Goal: Transaction & Acquisition: Purchase product/service

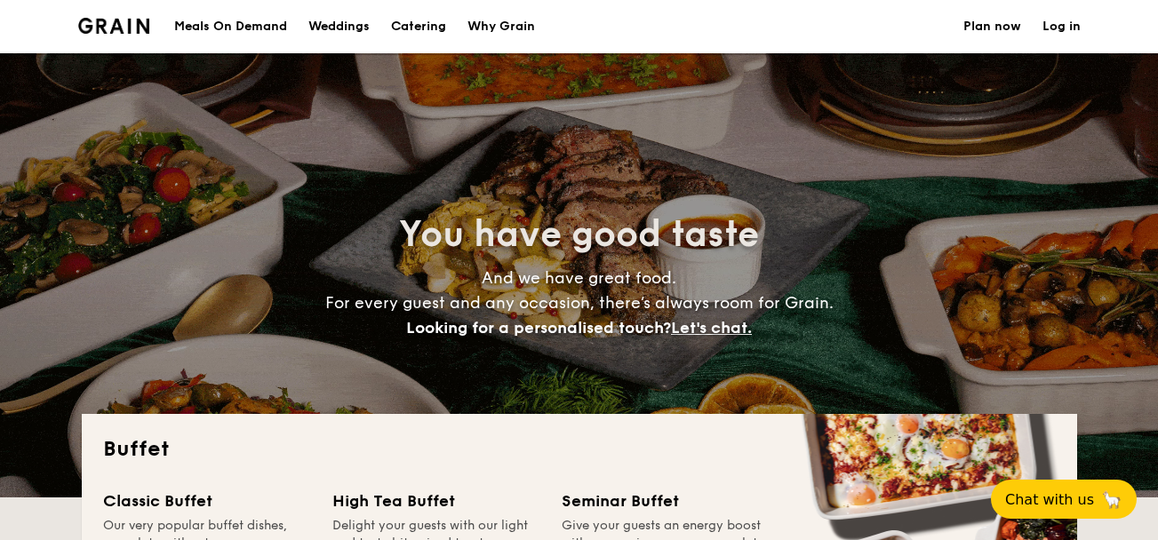
select select
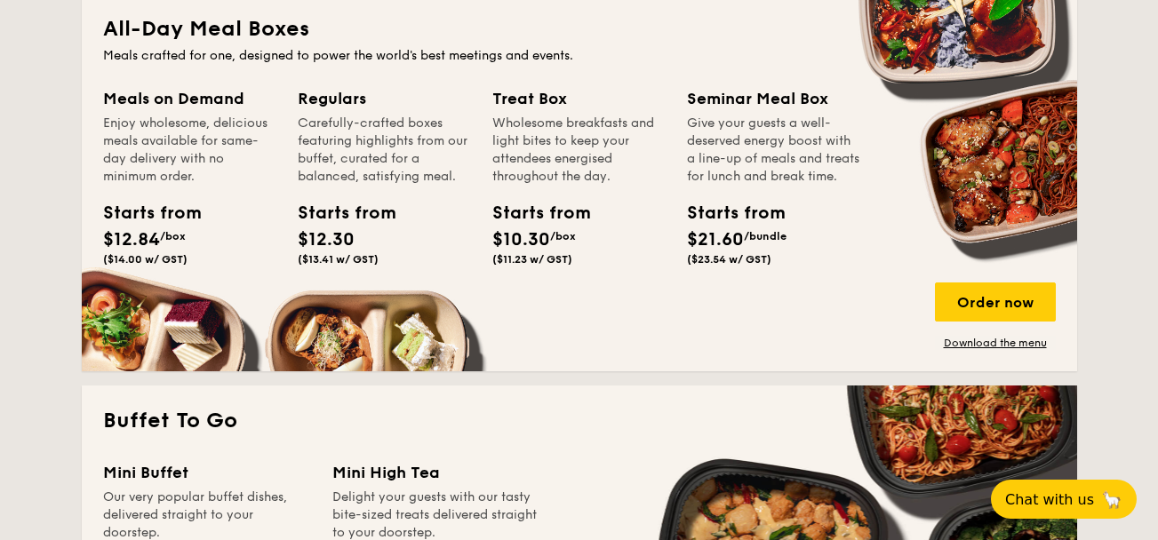
scroll to position [813, 0]
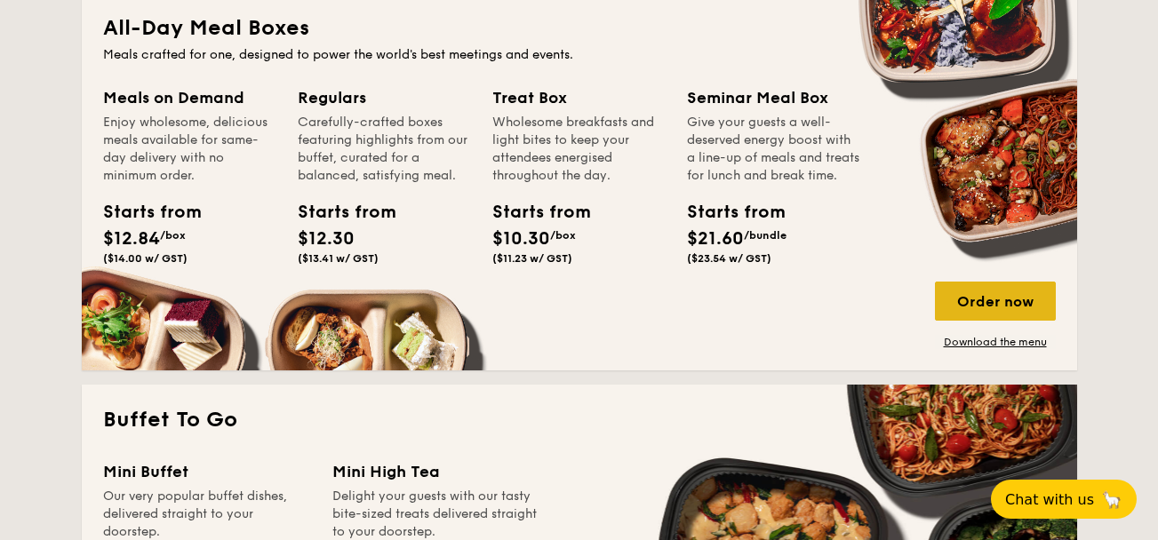
click at [999, 319] on div "Order now" at bounding box center [995, 301] width 121 height 39
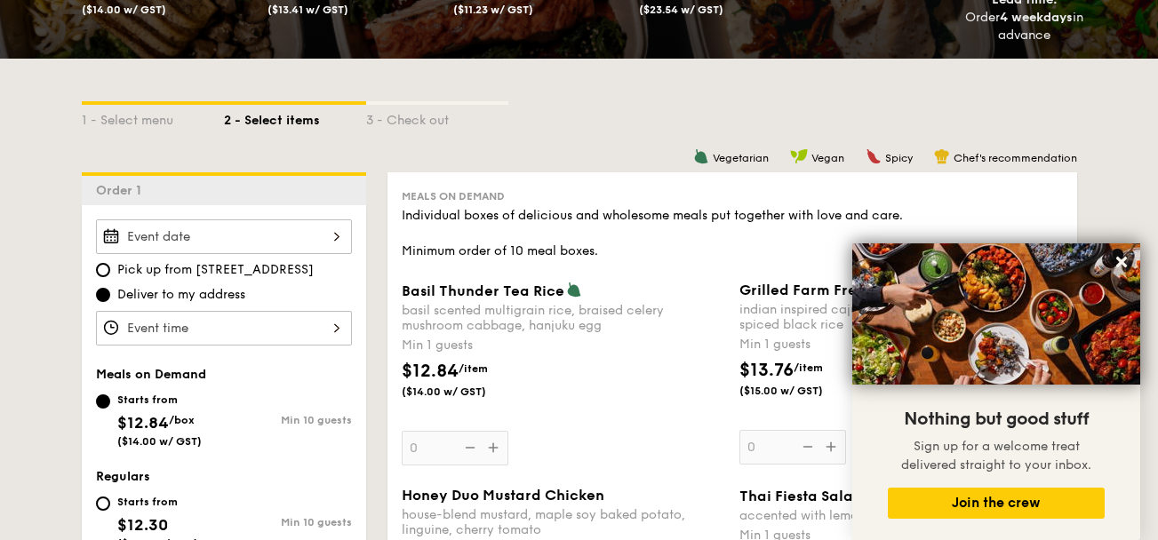
scroll to position [332, 0]
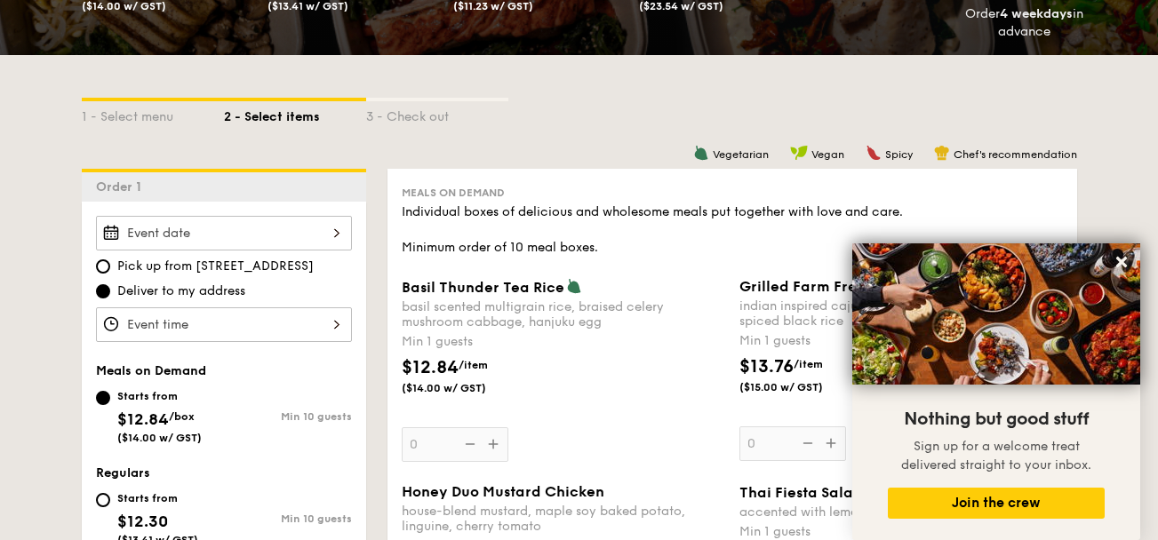
click at [296, 241] on input "Basil Thunder Tea [PERSON_NAME] scented multigrain rice, braised celery mushroo…" at bounding box center [224, 233] width 256 height 35
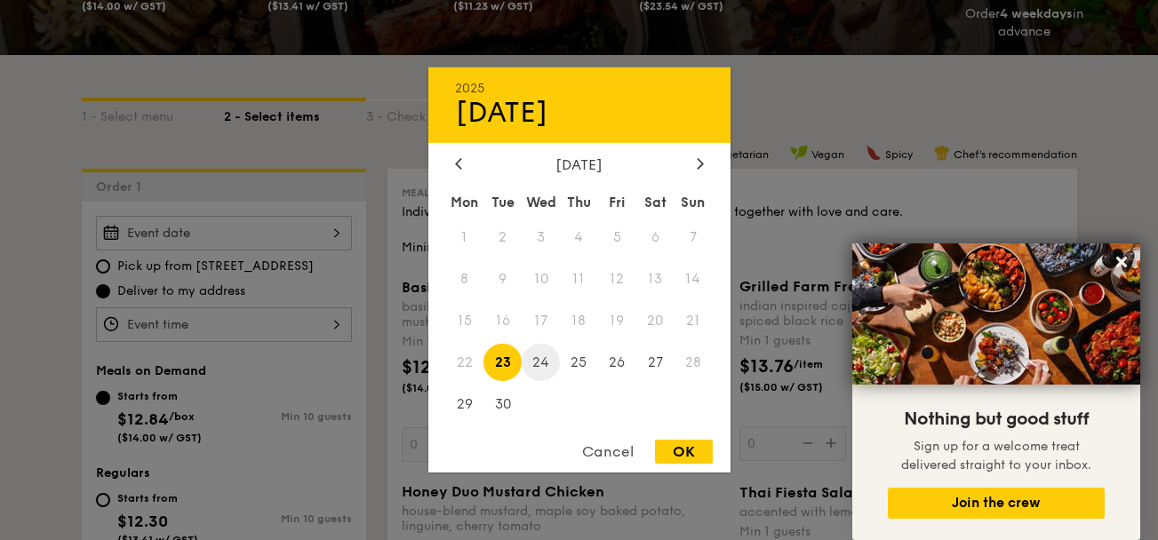
click at [542, 359] on span "24" at bounding box center [541, 362] width 38 height 38
click at [679, 449] on div "OK" at bounding box center [684, 452] width 58 height 24
type input "[DATE]"
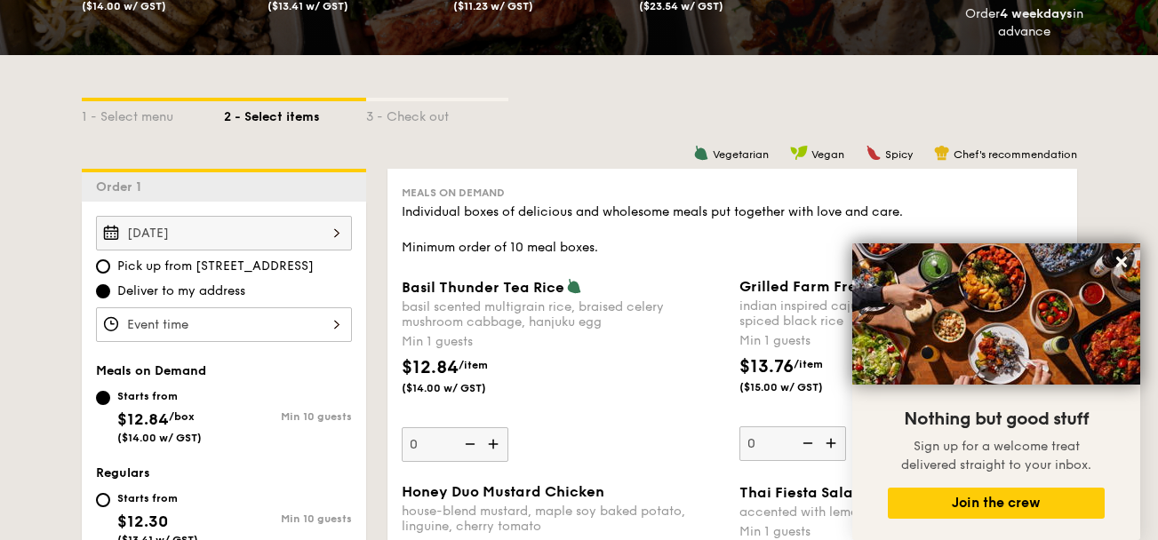
click at [216, 315] on input "Basil Thunder Tea [PERSON_NAME] scented multigrain rice, braised celery mushroo…" at bounding box center [224, 324] width 256 height 35
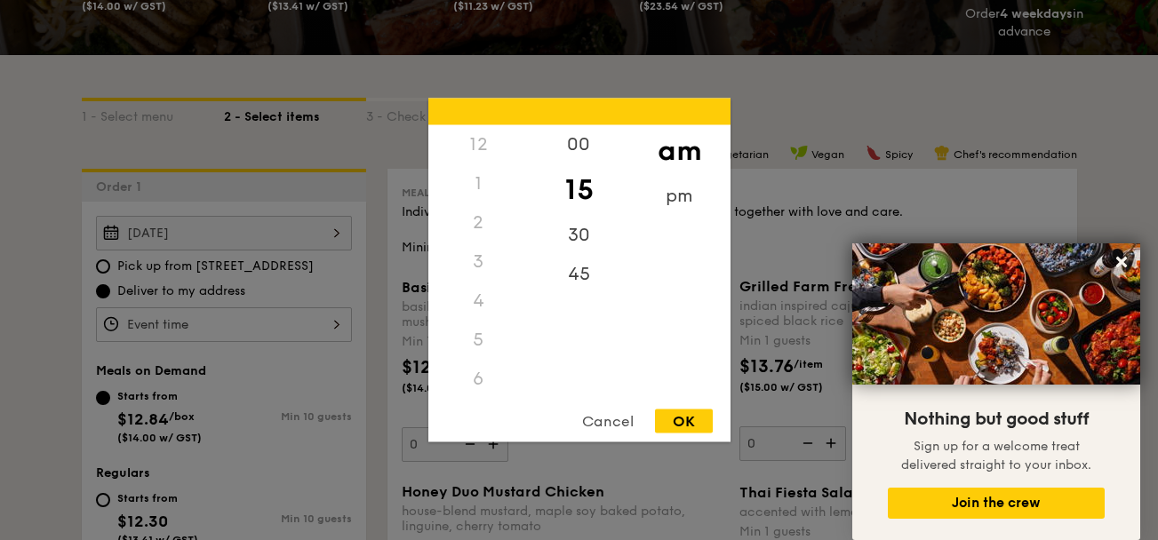
scroll to position [211, 0]
click at [684, 410] on div "OK" at bounding box center [684, 422] width 58 height 24
type input "11:15AM"
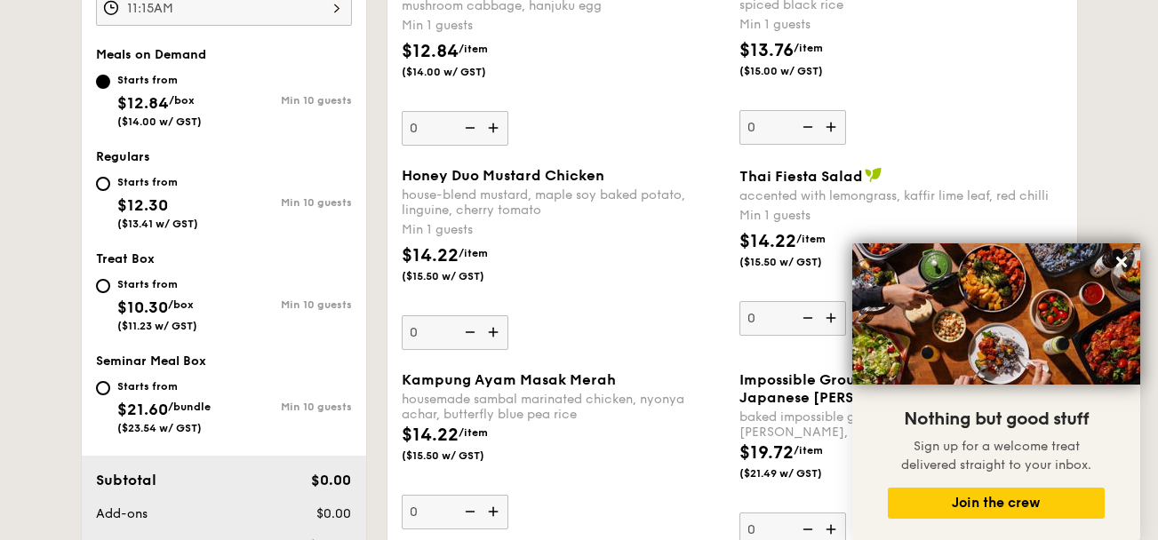
scroll to position [668, 0]
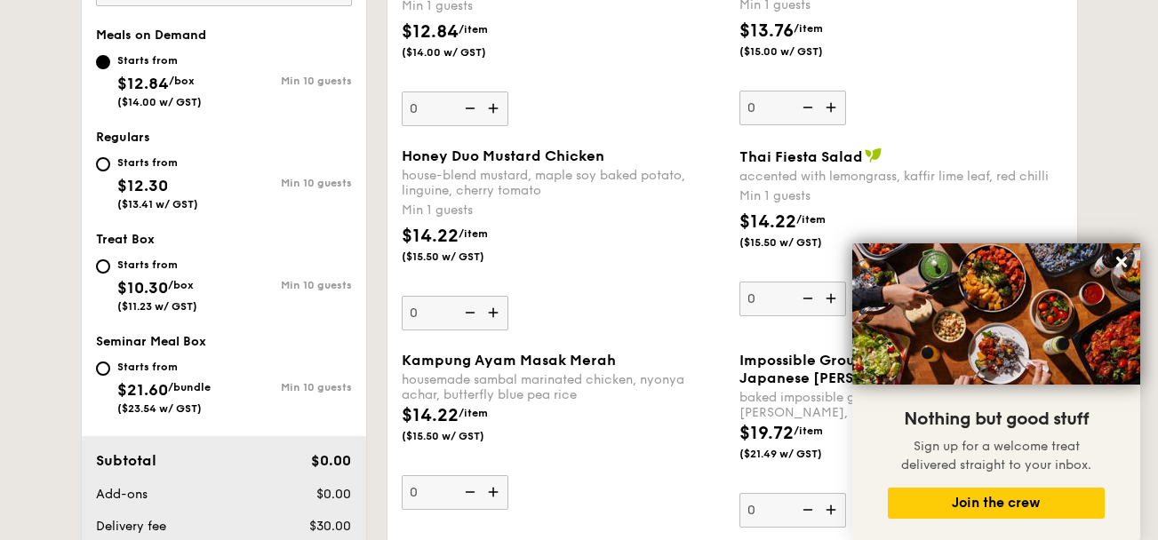
click at [111, 180] on div "Starts from $12.30 ($13.41 w/ GST)" at bounding box center [160, 181] width 128 height 59
click at [110, 171] on input "Starts from $12.30 ($13.41 w/ GST) Min 10 guests" at bounding box center [103, 164] width 14 height 14
radio input "true"
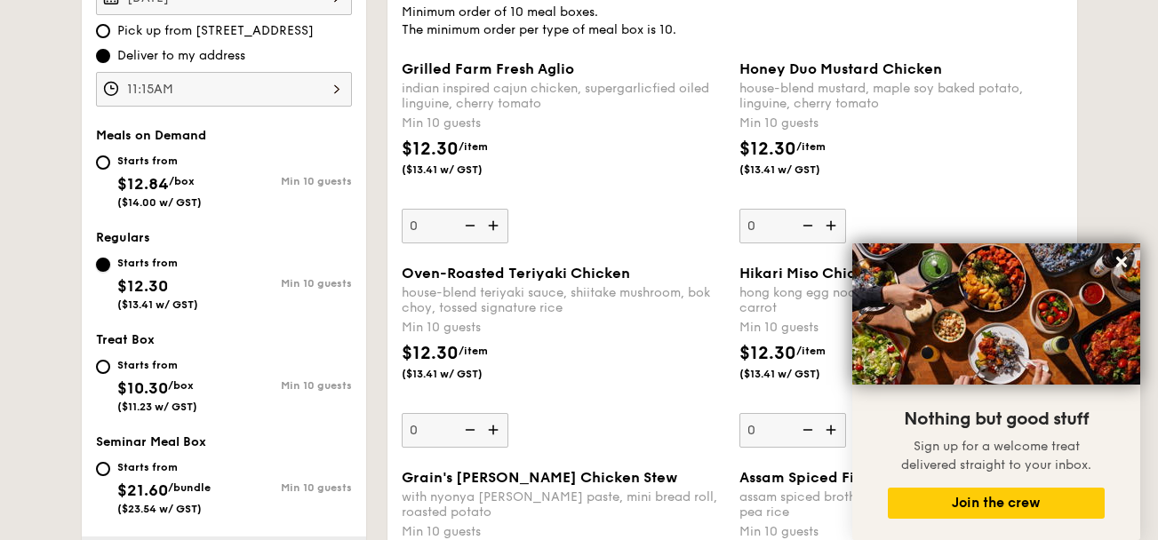
scroll to position [551, 0]
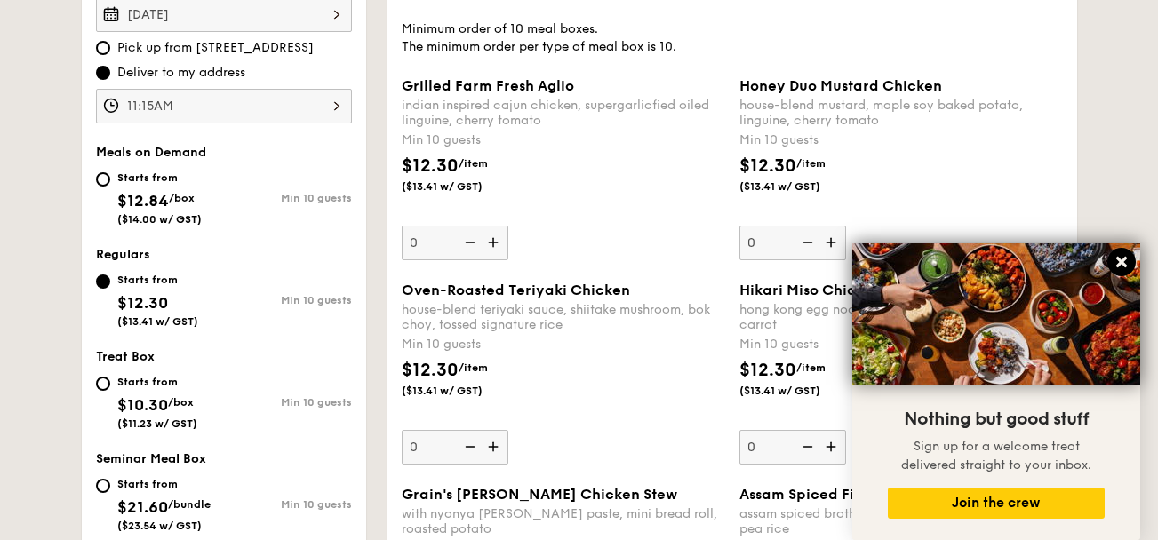
click at [1127, 264] on icon at bounding box center [1121, 262] width 16 height 16
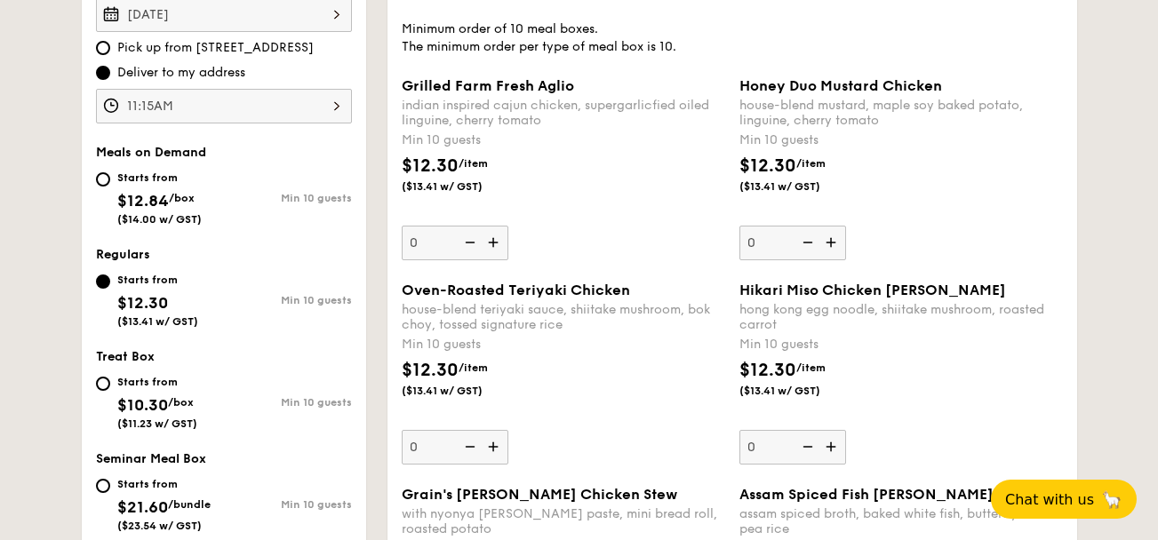
click at [433, 458] on input "0" at bounding box center [455, 447] width 107 height 35
type input "25"
click at [582, 394] on div "$12.30 /item ($13.41 w/ GST)" at bounding box center [563, 388] width 338 height 62
click at [508, 430] on input "25" at bounding box center [455, 447] width 107 height 35
click at [582, 394] on div "$12.30 /item ($13.41 w/ GST)" at bounding box center [563, 388] width 338 height 62
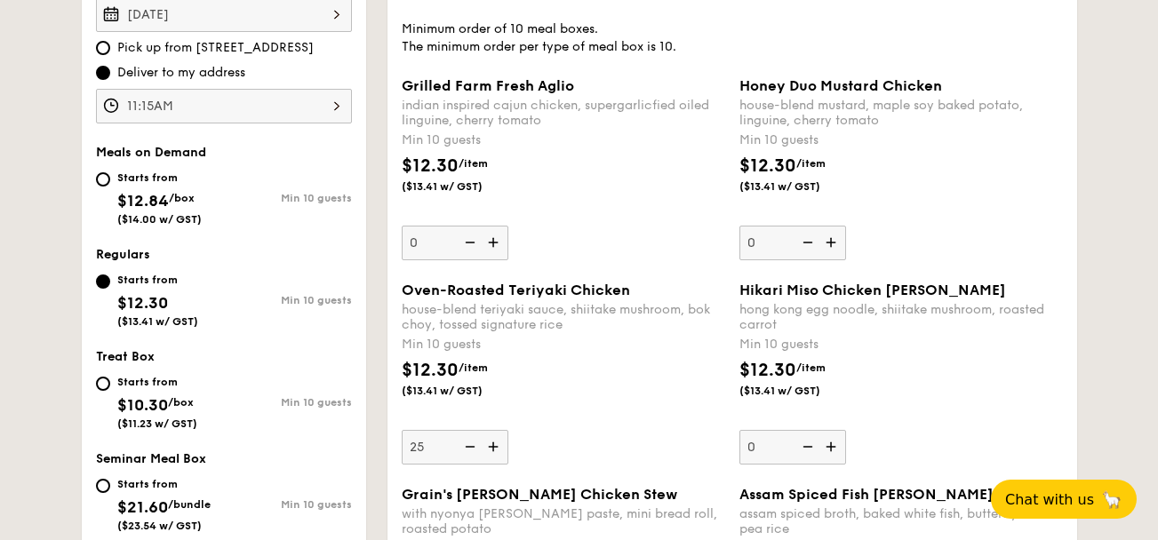
click at [508, 430] on input "25" at bounding box center [455, 447] width 107 height 35
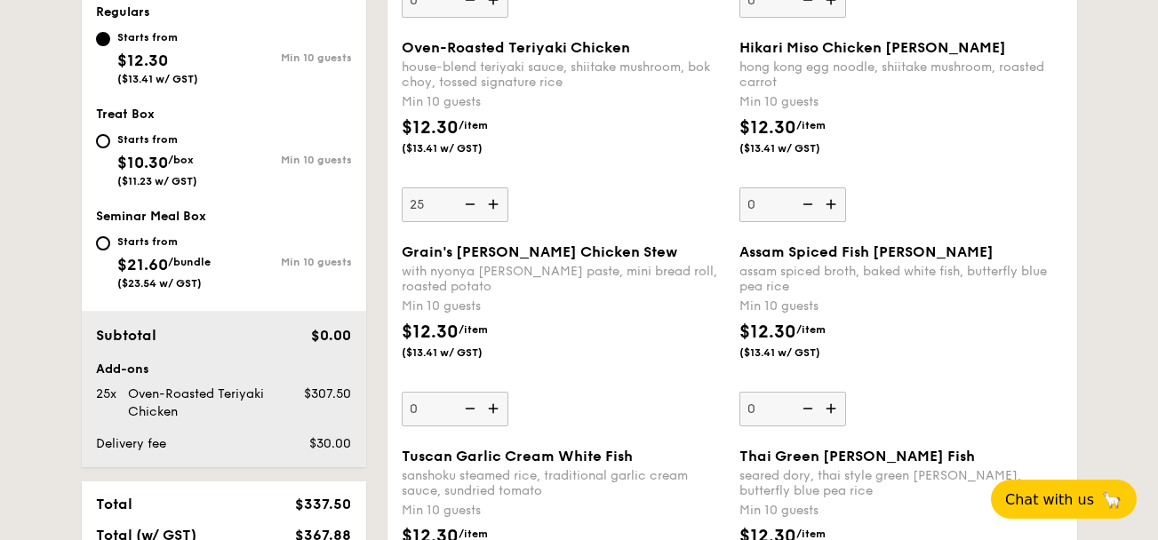
scroll to position [798, 0]
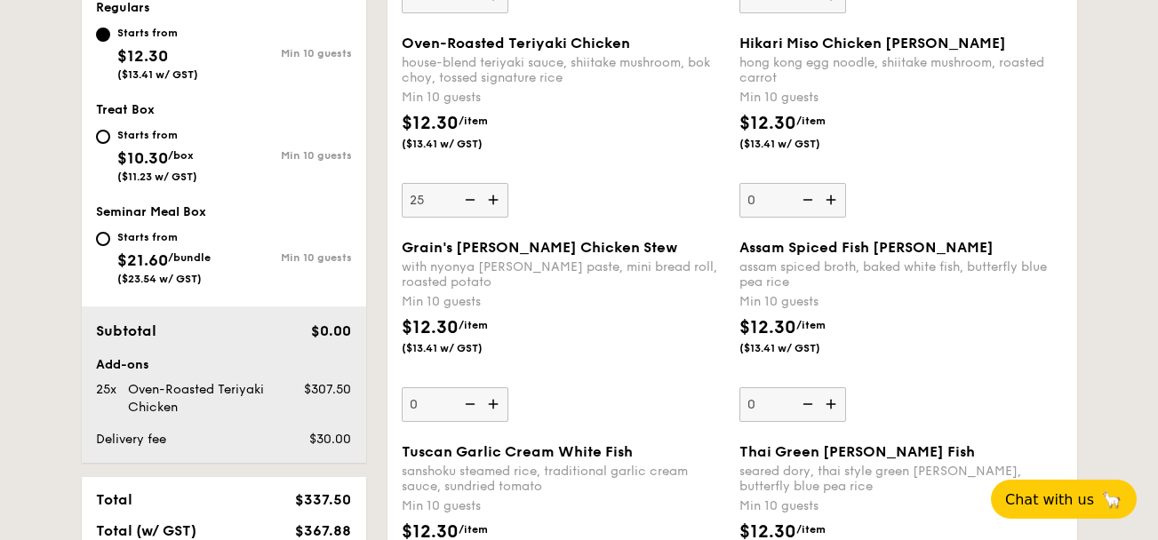
click at [767, 398] on input "0" at bounding box center [792, 404] width 107 height 35
type input "25"
click at [671, 342] on div "$12.30 /item ($13.41 w/ GST)" at bounding box center [563, 346] width 338 height 62
click at [508, 387] on input "0" at bounding box center [455, 404] width 107 height 35
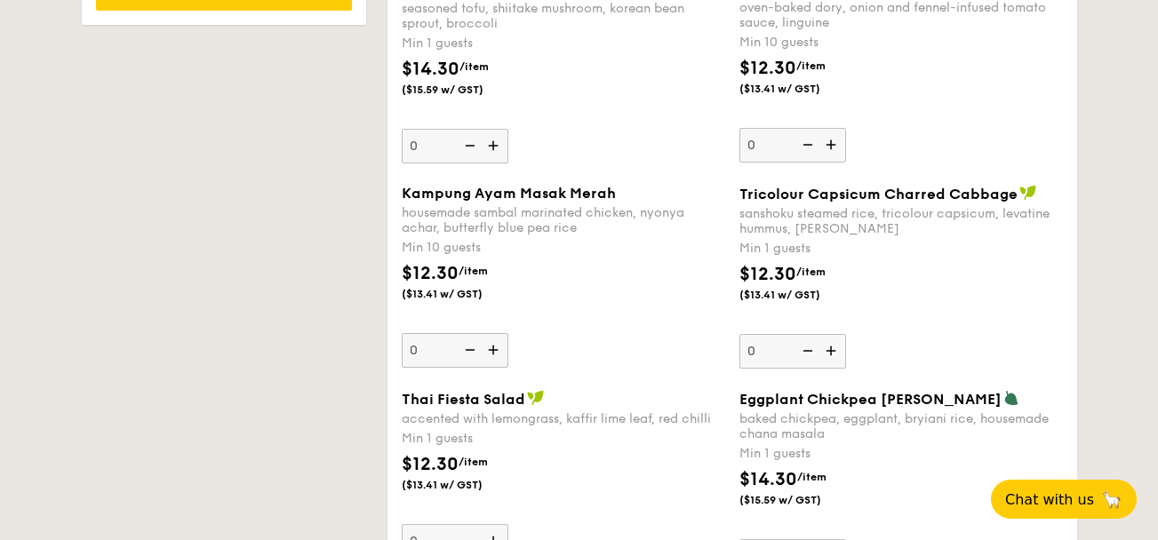
scroll to position [1458, 0]
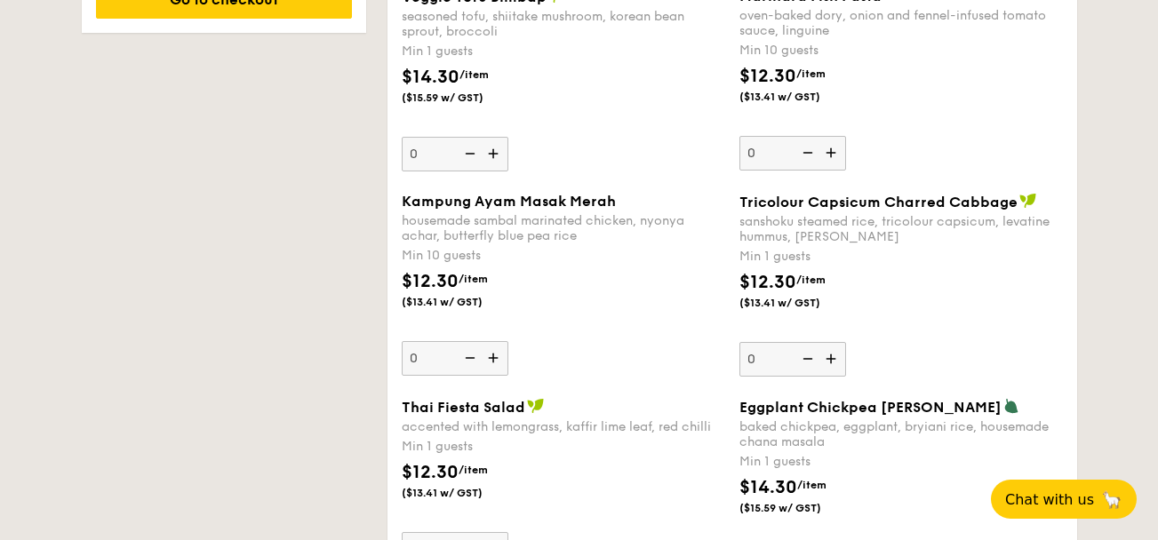
click at [767, 351] on input "0" at bounding box center [792, 359] width 107 height 35
type input "10"
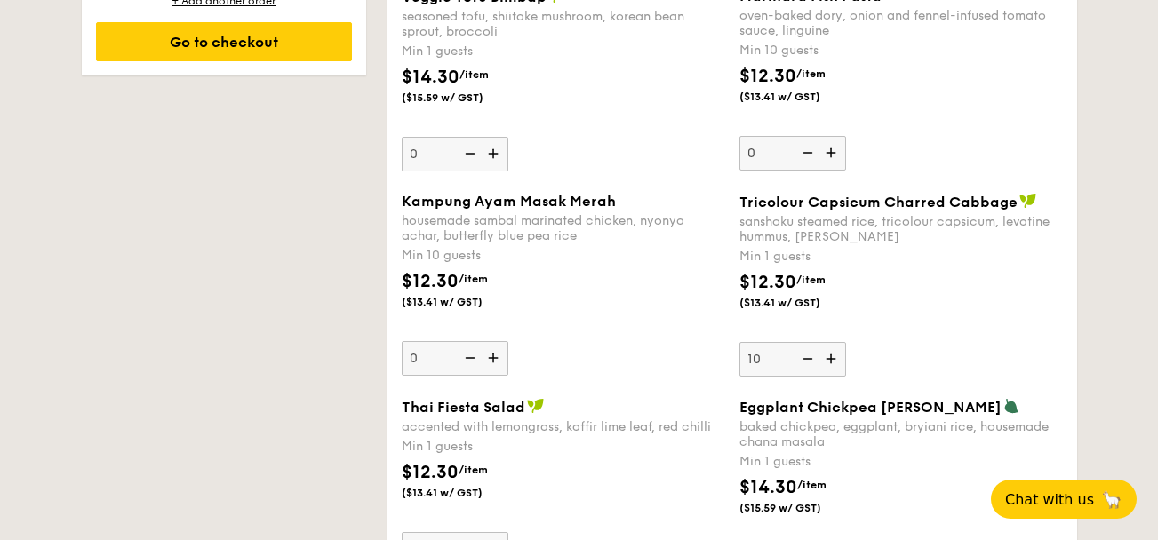
click at [668, 299] on div "Kampung Ayam Masak Merah housemade sambal marinated chicken, nyonya achar, butt…" at bounding box center [563, 284] width 323 height 183
click at [508, 341] on input "0" at bounding box center [455, 358] width 107 height 35
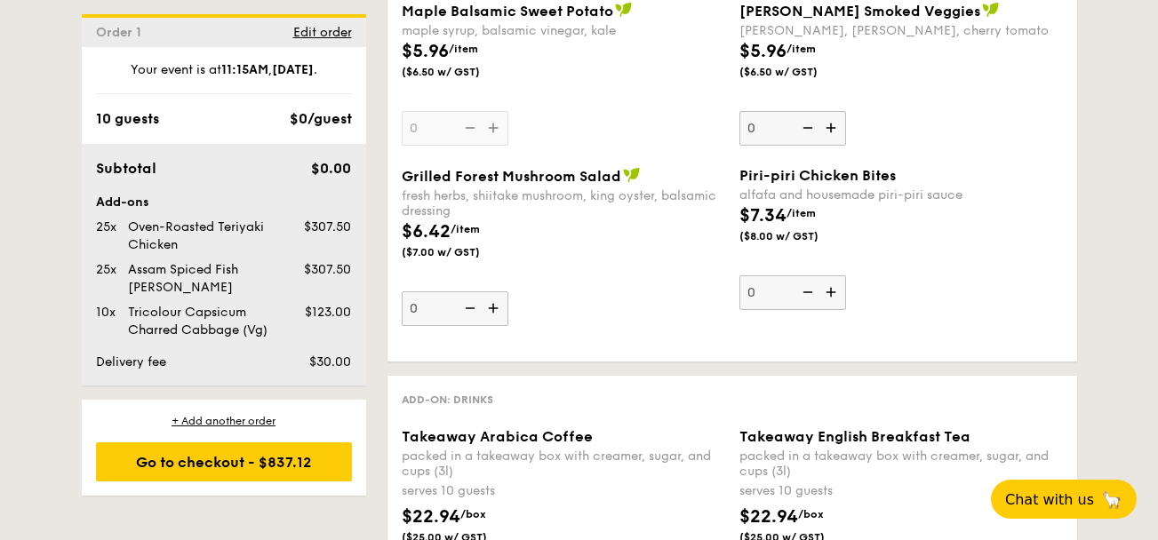
scroll to position [1547, 0]
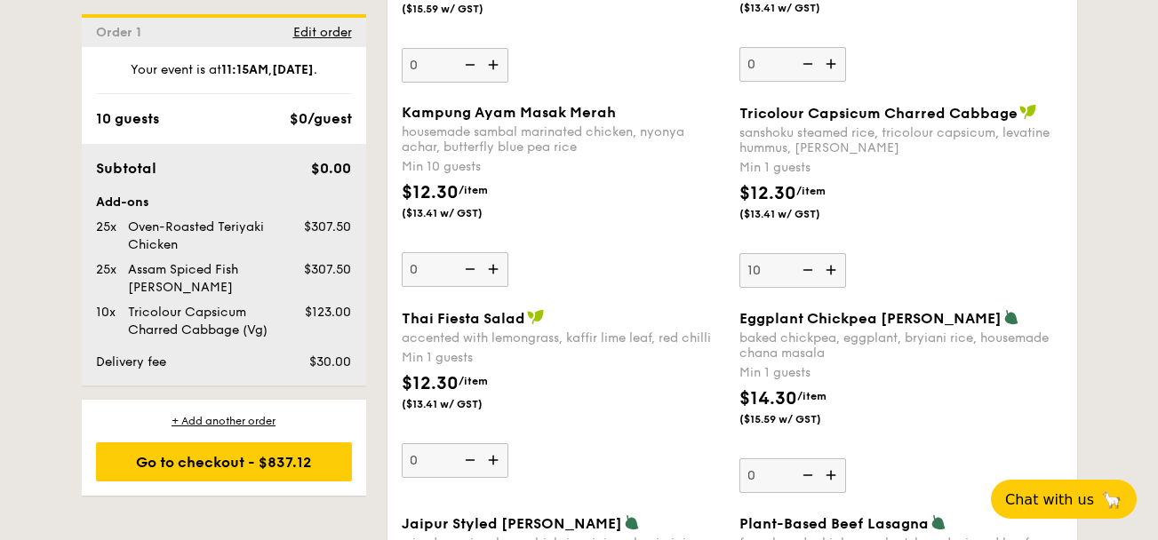
click at [601, 235] on div "$12.30 /item ($13.41 w/ GST)" at bounding box center [563, 210] width 338 height 62
click at [508, 252] on input "0" at bounding box center [455, 269] width 107 height 35
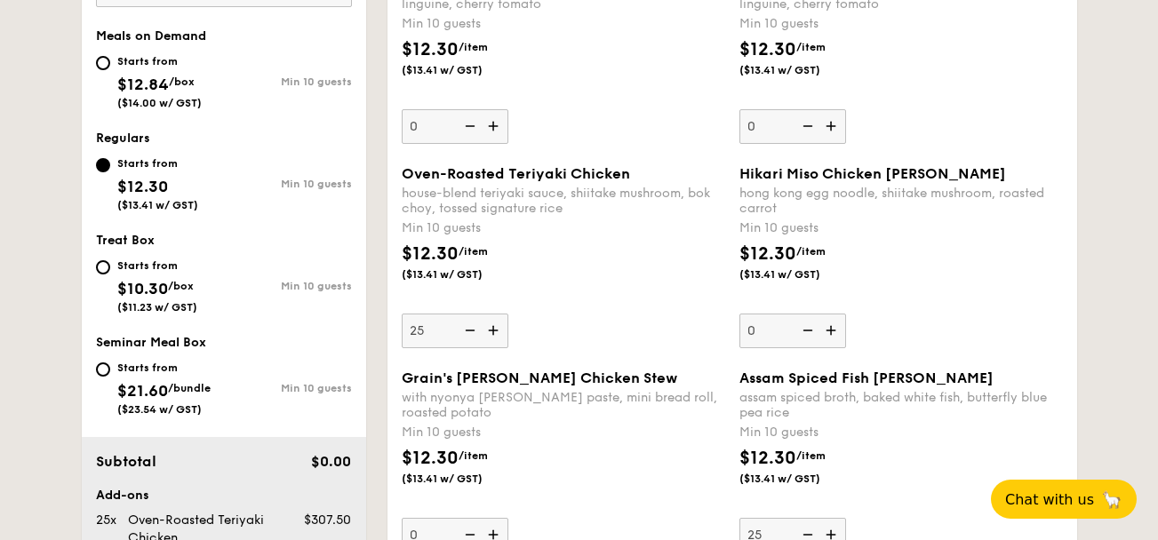
scroll to position [666, 0]
click at [468, 335] on img at bounding box center [468, 332] width 27 height 34
click at [468, 335] on input "25" at bounding box center [455, 332] width 107 height 35
type input "24"
click at [571, 300] on div "$12.30 /item ($13.41 w/ GST)" at bounding box center [563, 273] width 338 height 62
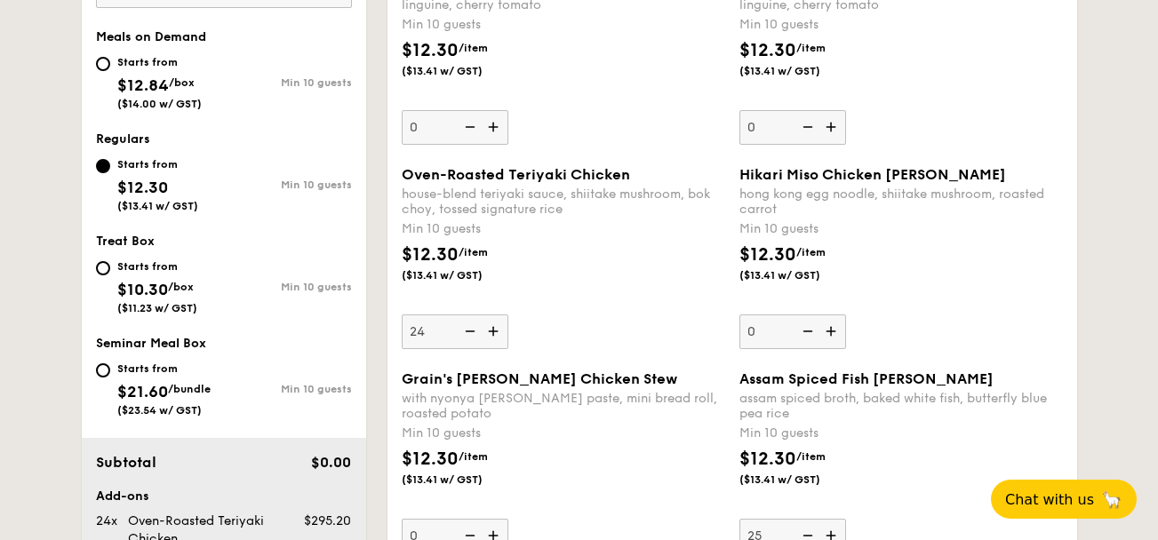
click at [508, 315] on input "24" at bounding box center [455, 332] width 107 height 35
click at [629, 233] on div "Min 10 guests" at bounding box center [563, 229] width 323 height 18
click at [508, 315] on input "24" at bounding box center [455, 332] width 107 height 35
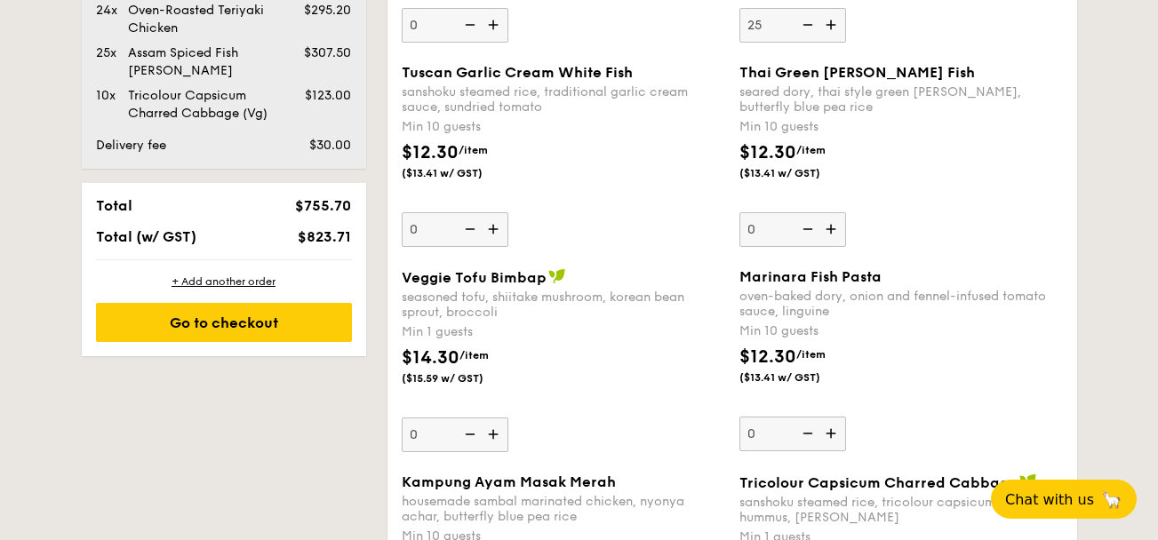
scroll to position [1181, 0]
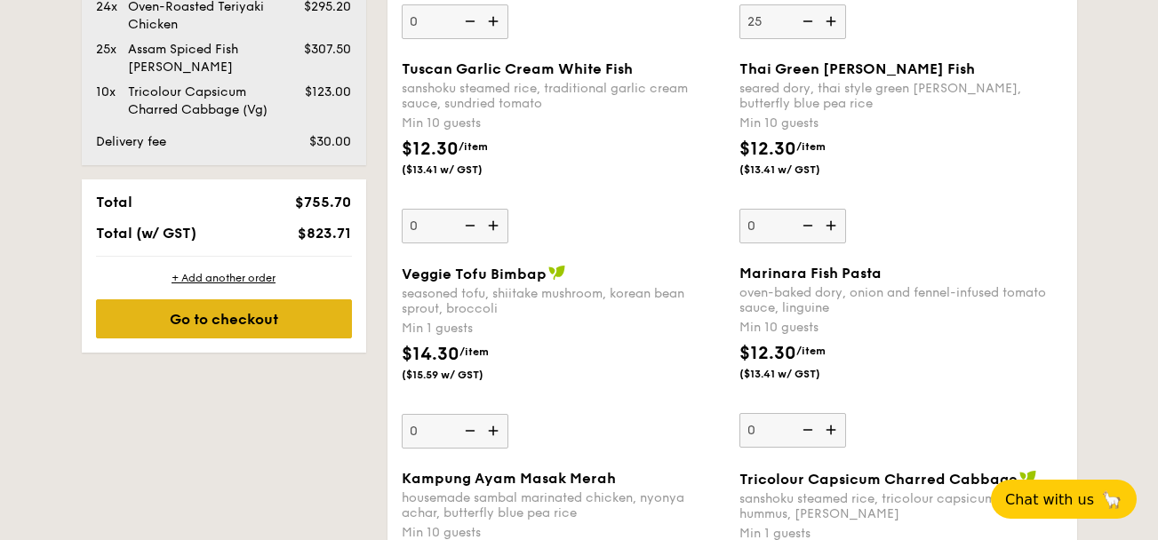
click at [240, 319] on div "Go to checkout" at bounding box center [224, 318] width 256 height 39
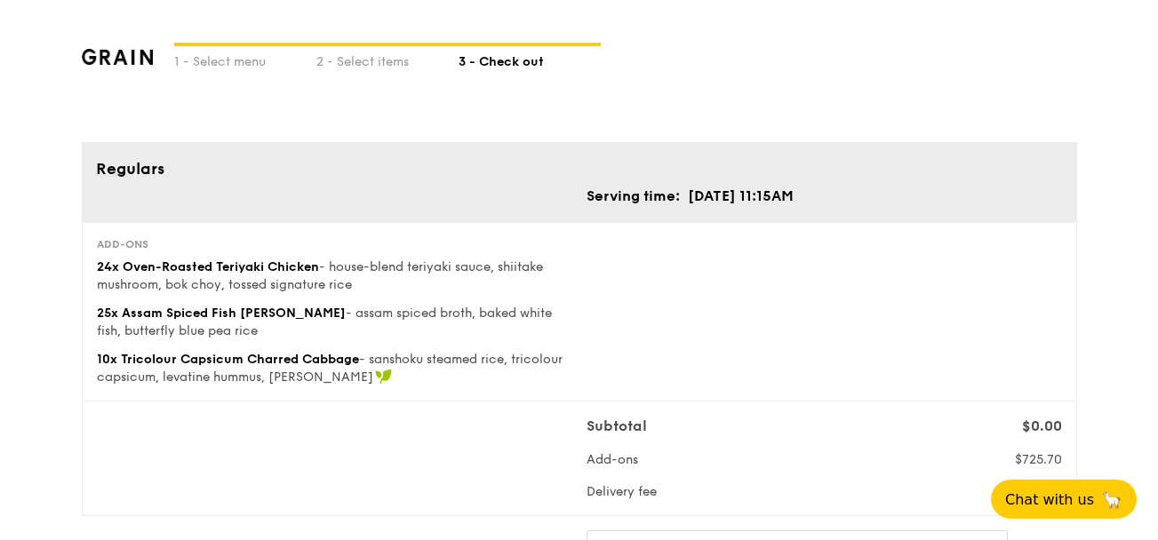
click at [444, 428] on div "Subtotal $0.00 Add-ons $725.70 Delivery fee $30.00" at bounding box center [579, 458] width 979 height 85
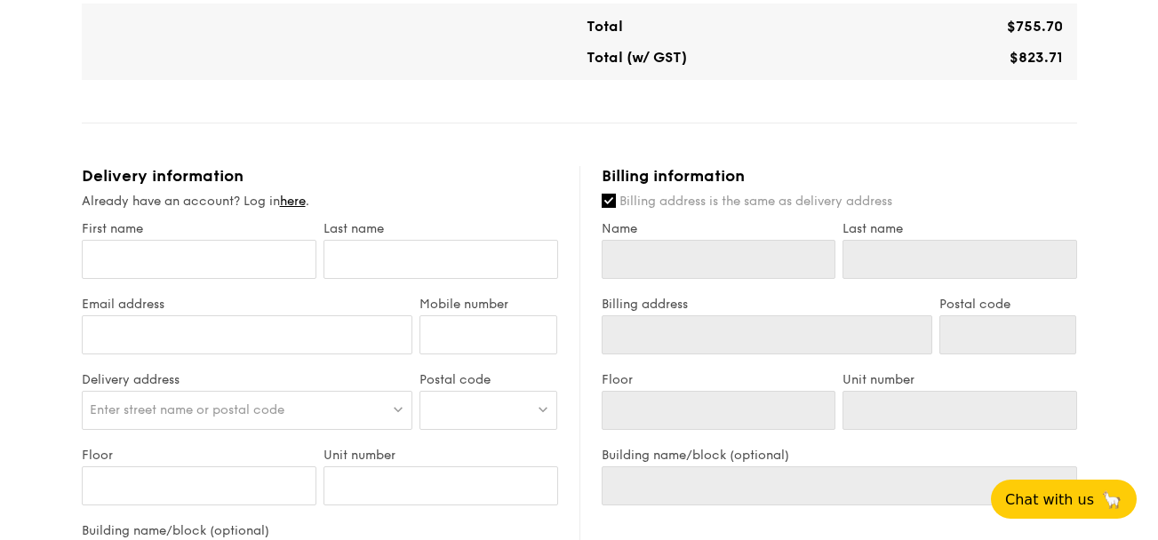
scroll to position [582, 0]
click at [160, 242] on input "First name" at bounding box center [199, 257] width 235 height 39
type input "H"
type input "Ha"
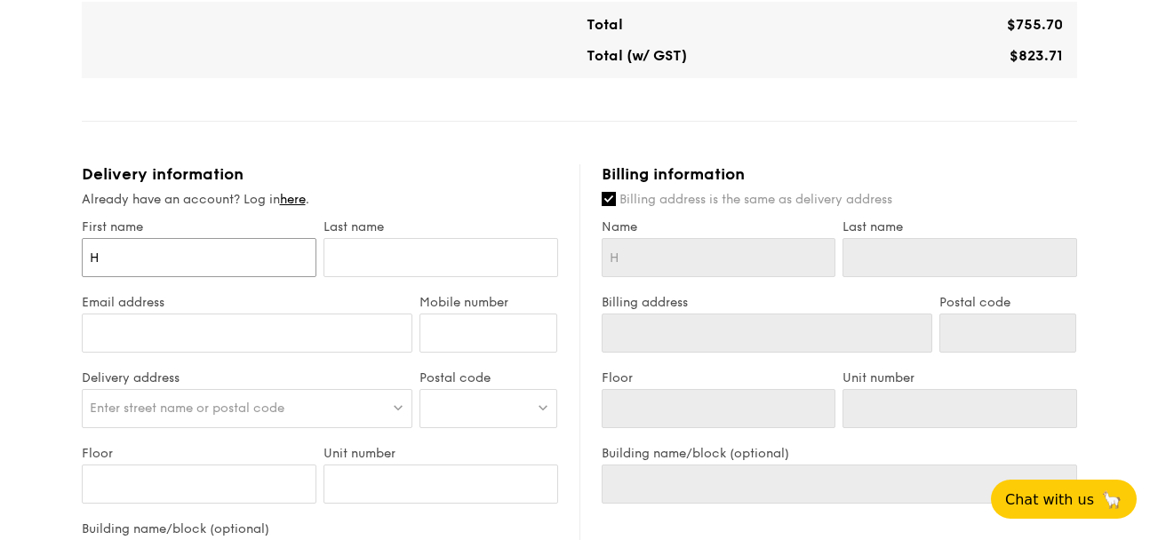
type input "Ha"
type input "Hai"
click at [355, 243] on input "text" at bounding box center [440, 257] width 235 height 39
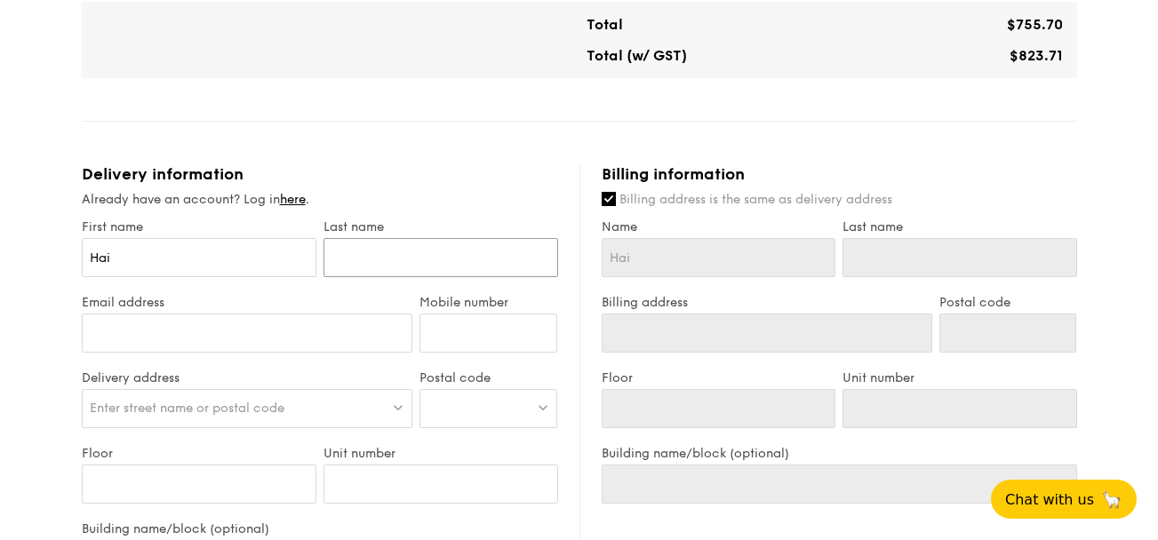
type input "L"
type input "Li"
type input "Lim"
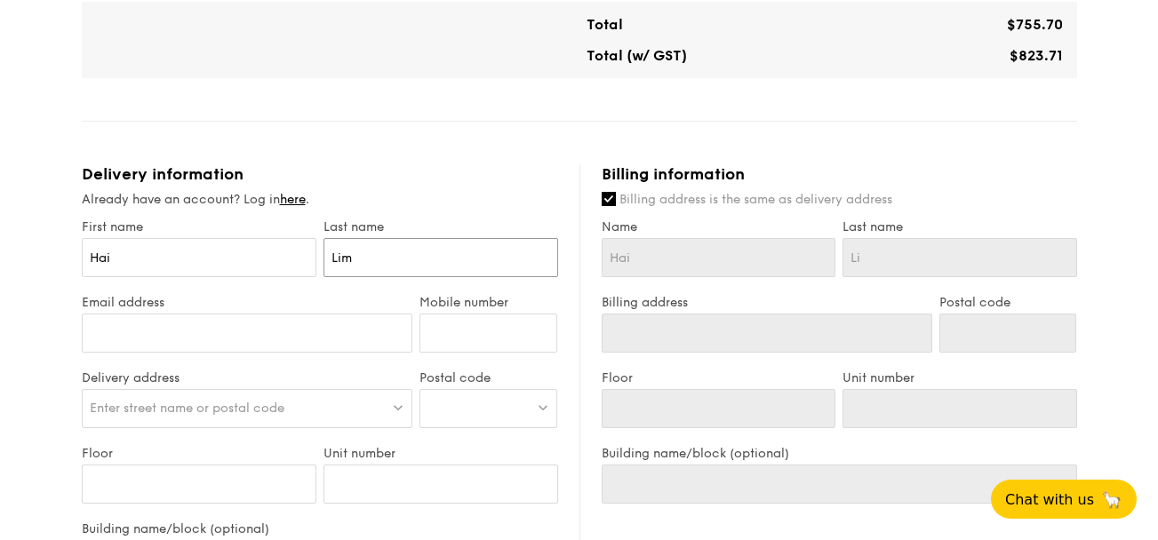
type input "Lim"
click at [284, 339] on input "Email address" at bounding box center [247, 333] width 331 height 39
type input "[EMAIL_ADDRESS][DOMAIN_NAME]"
type input "94502076"
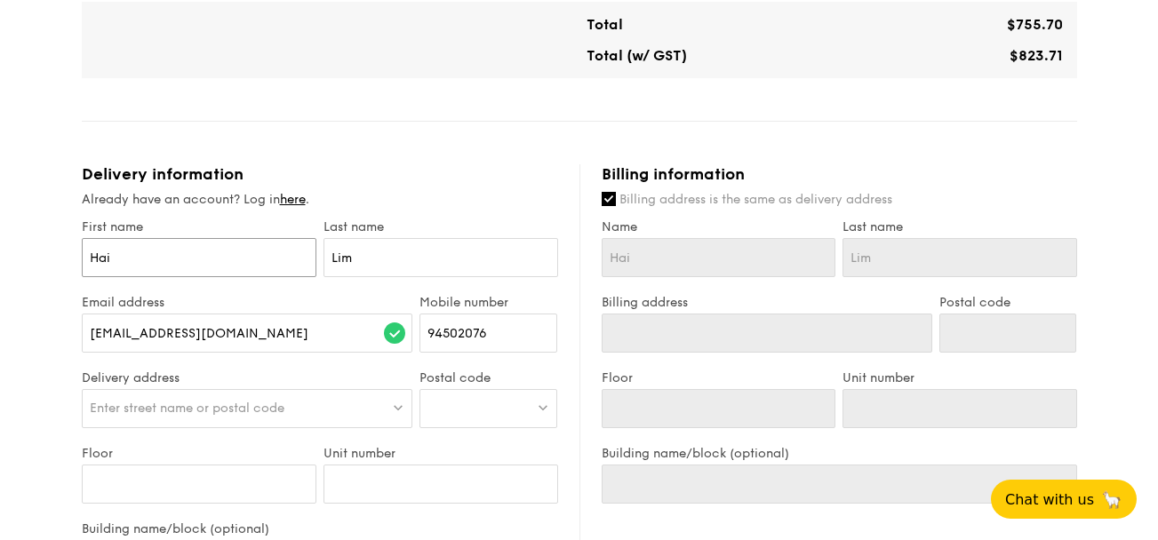
click at [163, 248] on input "Hai" at bounding box center [199, 257] width 235 height 39
type input "Hailey"
click at [267, 422] on div "Enter street name or postal code" at bounding box center [247, 408] width 331 height 39
click at [474, 400] on div at bounding box center [488, 408] width 138 height 39
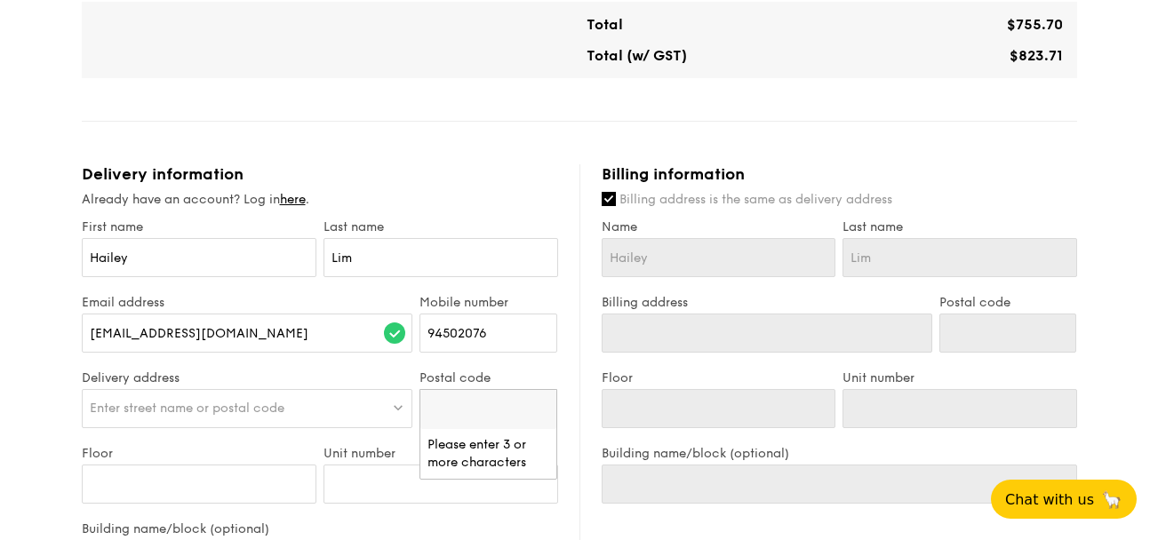
type input "308205"
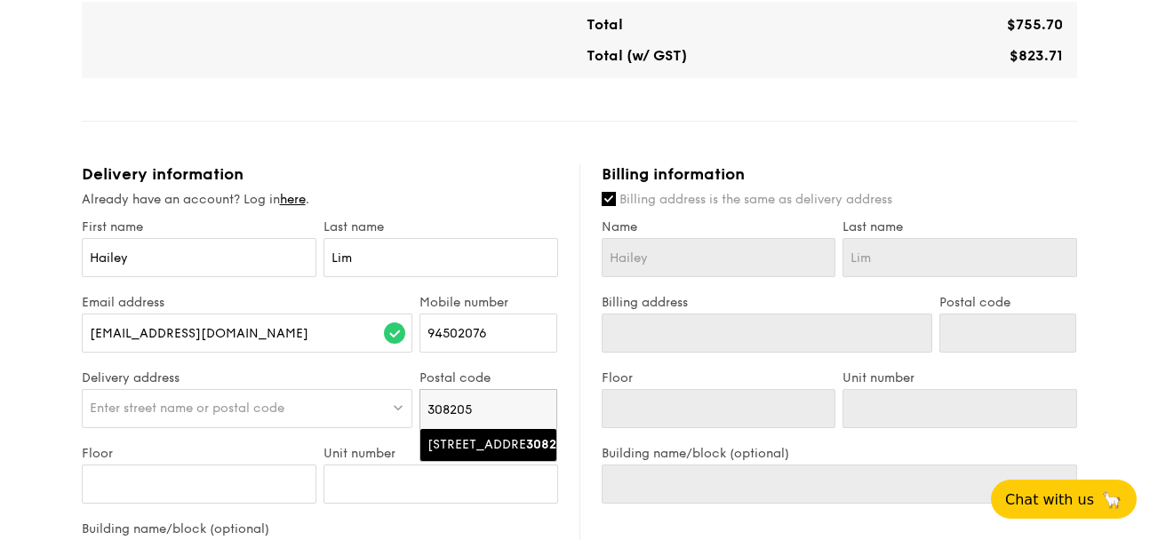
click at [482, 454] on div "[STREET_ADDRESS]" at bounding box center [473, 445] width 92 height 18
type input "[STREET_ADDRESS]"
type input "308205"
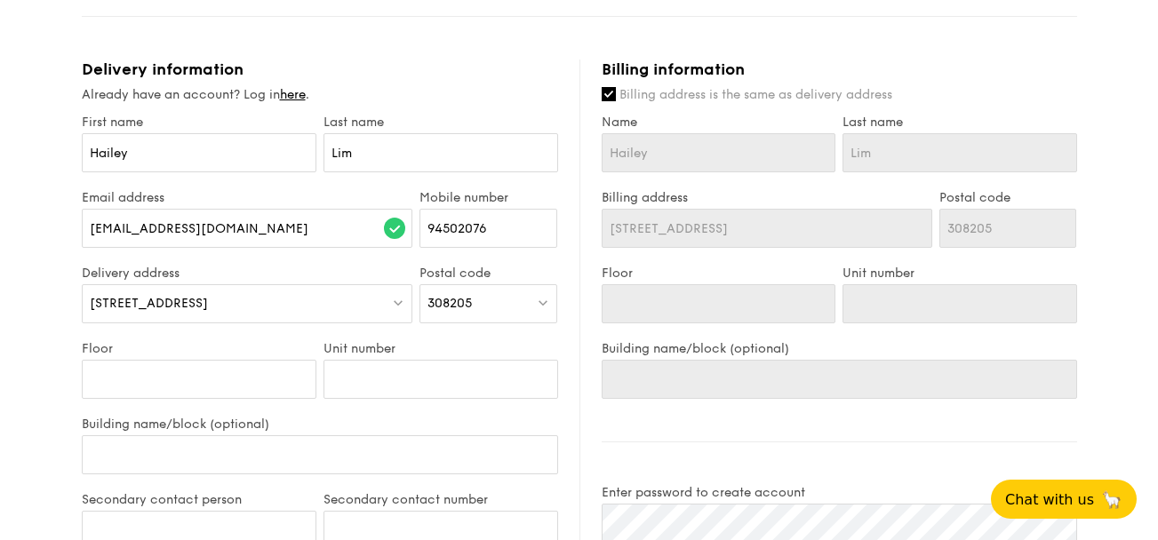
scroll to position [758, 0]
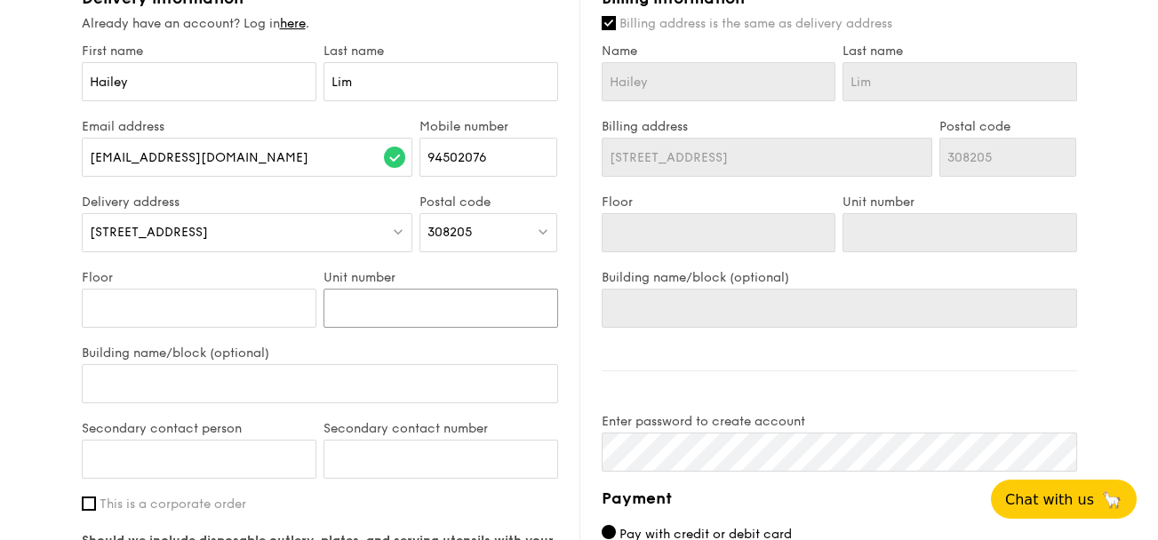
click at [343, 320] on input "Unit number" at bounding box center [440, 308] width 235 height 39
click at [261, 315] on input "Floor" at bounding box center [199, 308] width 235 height 39
type input "0"
type input "0111"
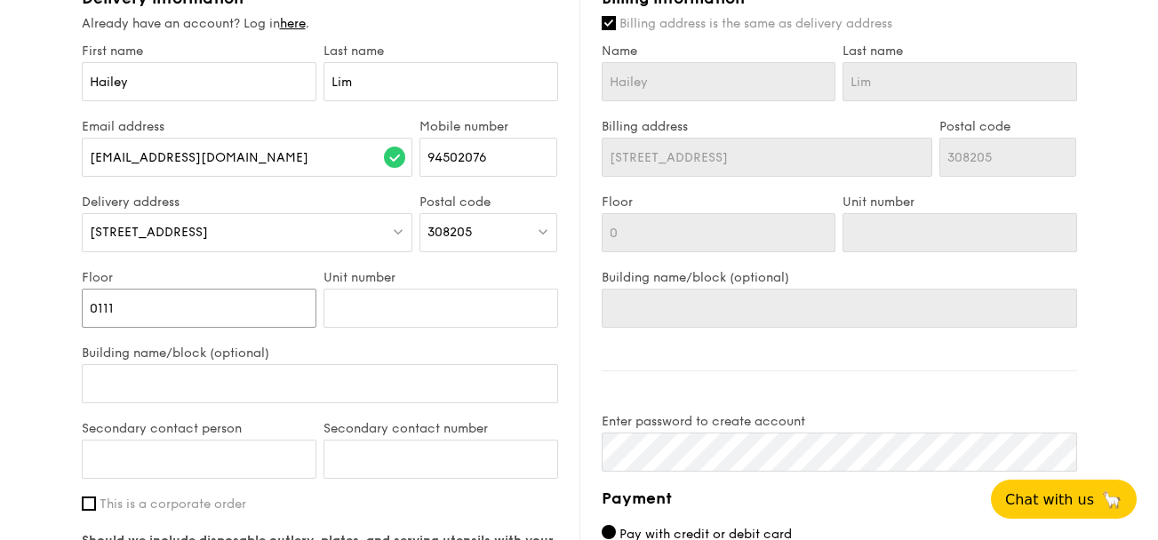
type input "0111"
type input "011"
type input "01"
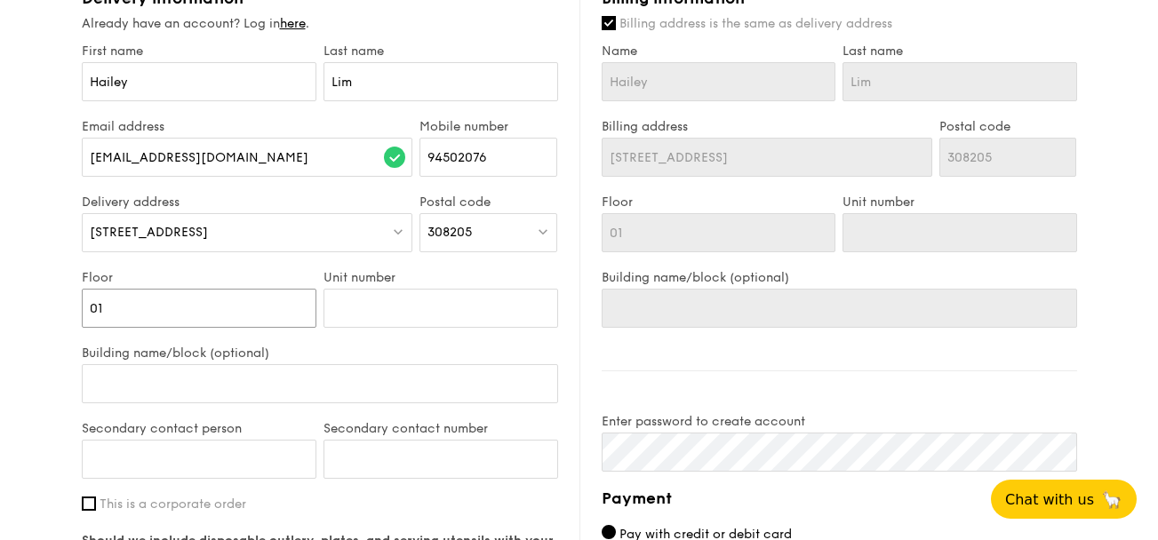
type input "01"
click at [370, 318] on input "Unit number" at bounding box center [440, 308] width 235 height 39
type input "0"
type input "01"
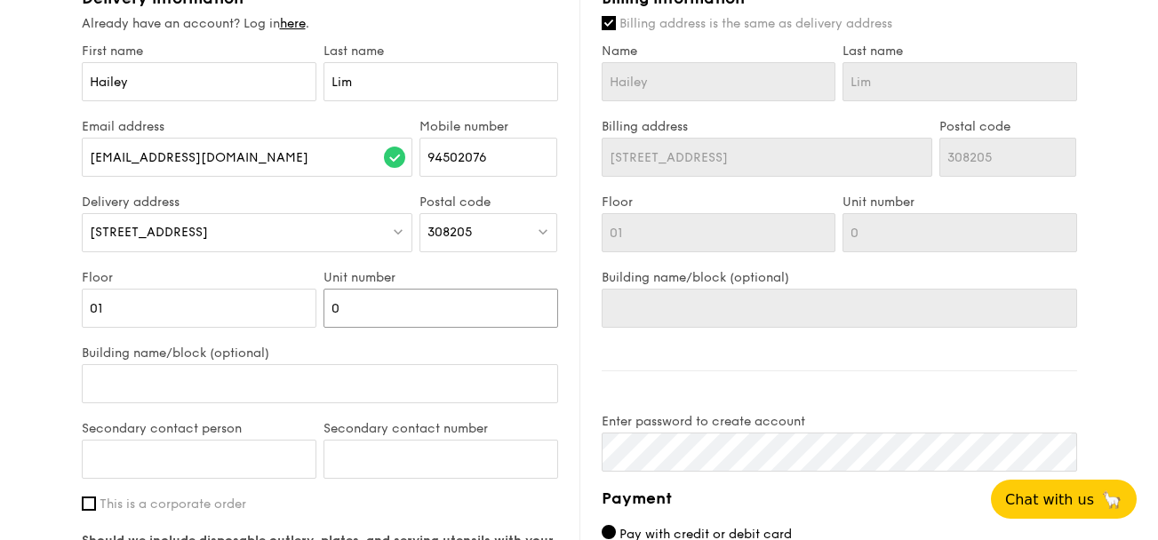
type input "01"
click at [310, 399] on input "Building name/block (optional)" at bounding box center [320, 383] width 476 height 39
type input "R"
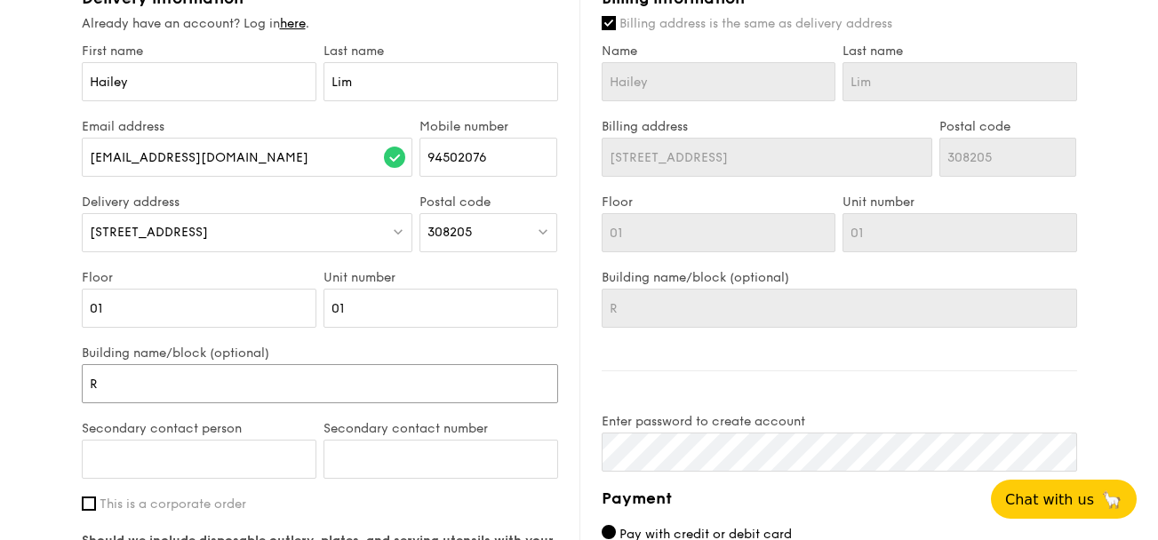
type input "Re"
type input "Recep"
type input "Rece"
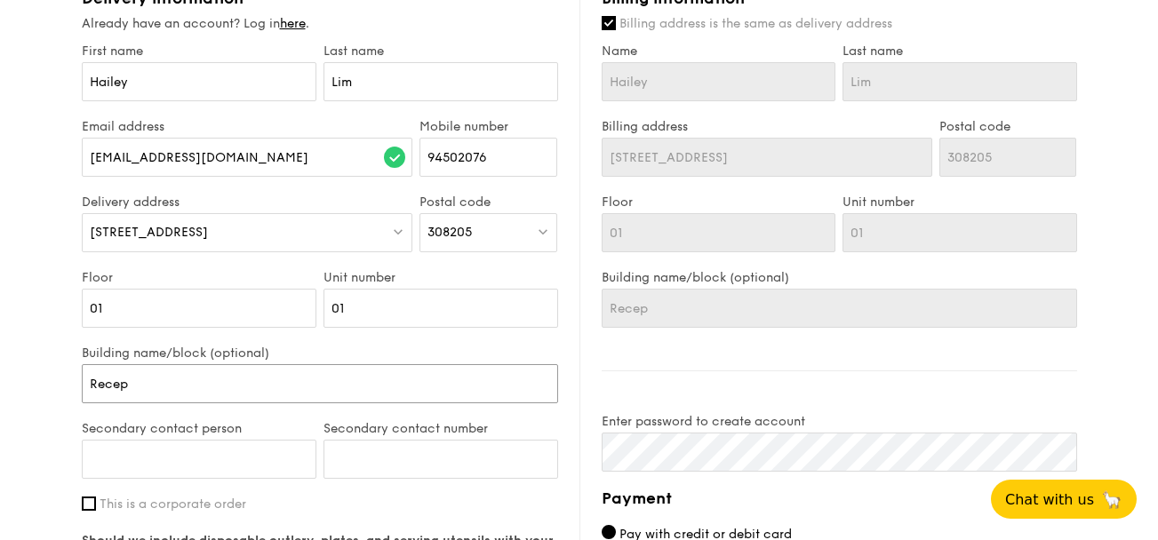
type input "Rece"
type input "Rec"
type input "R"
type input "M"
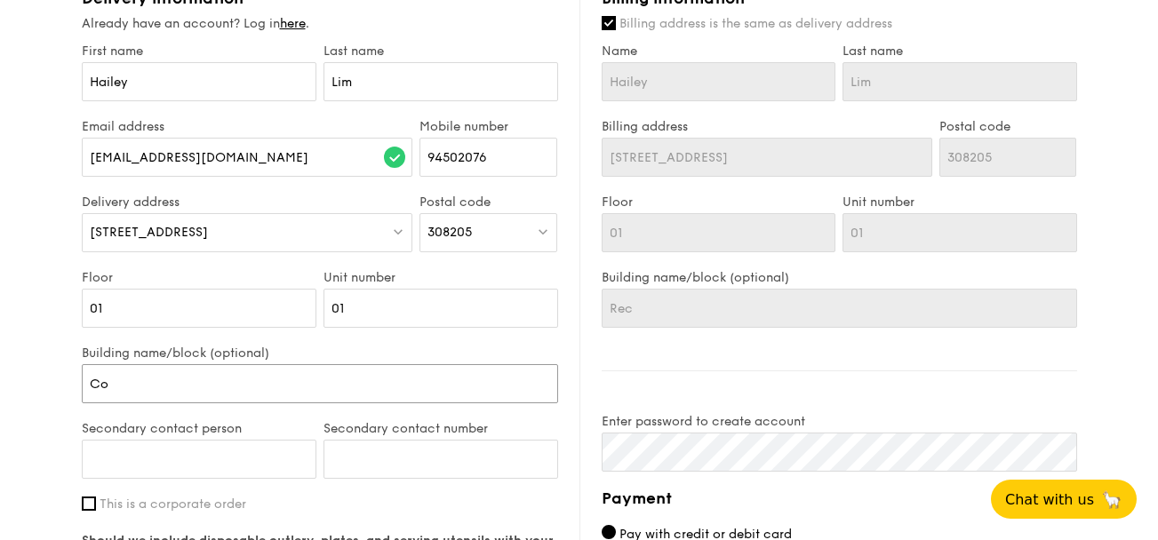
type input "C"
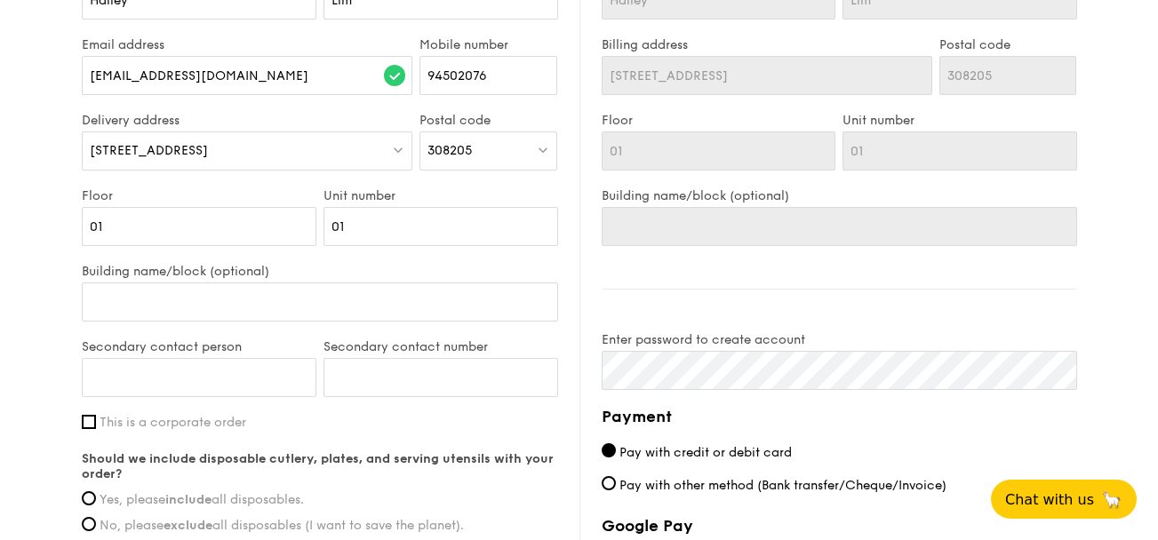
scroll to position [841, 0]
click at [286, 299] on input "Building name/block (optional)" at bounding box center [320, 300] width 476 height 39
type input "M"
type input "Ma"
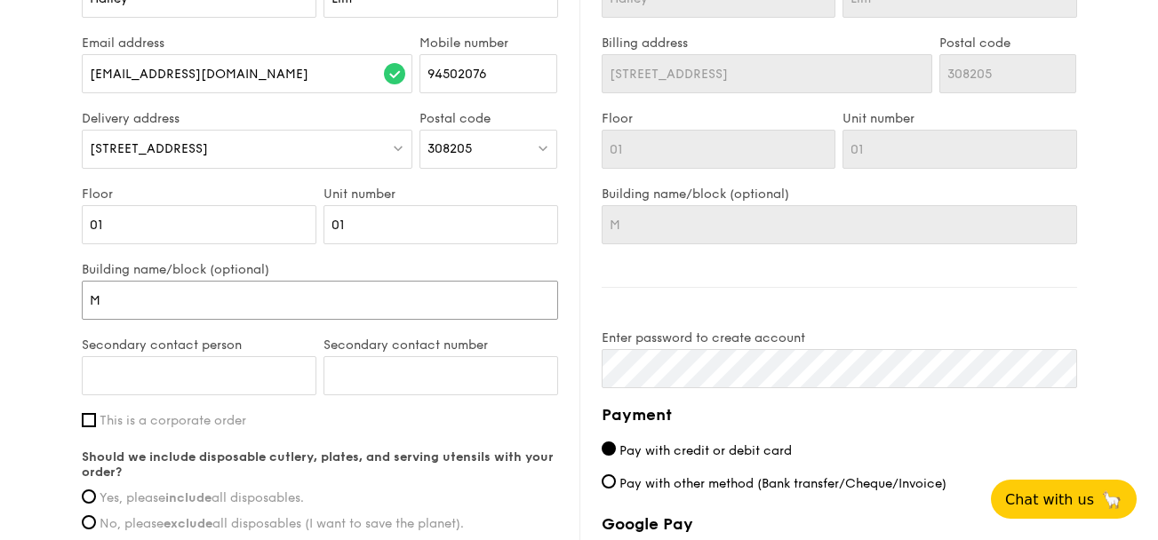
type input "Ma"
type input "Main"
type input "Main B"
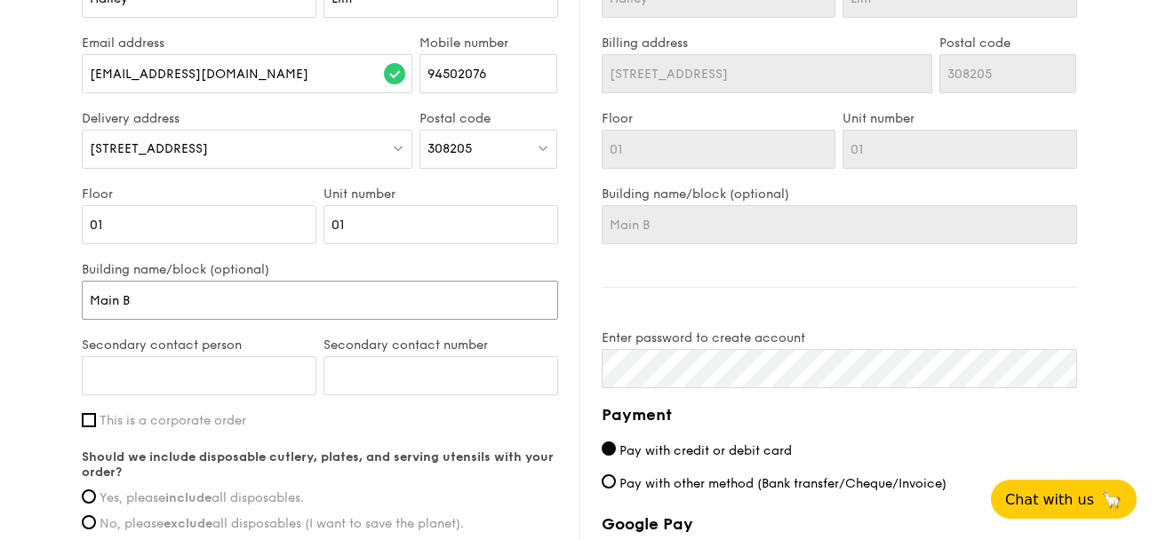
type input "Main Bu"
type input "Main Bui"
type input "Main Buil"
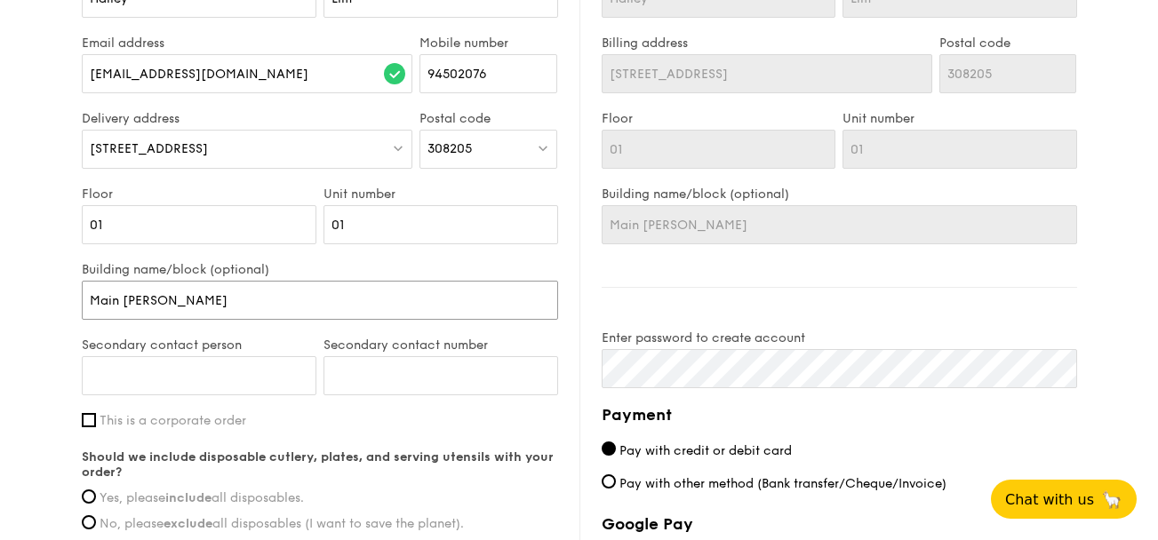
type input "Main Buil"
type input "Main Build"
type input "Main Building"
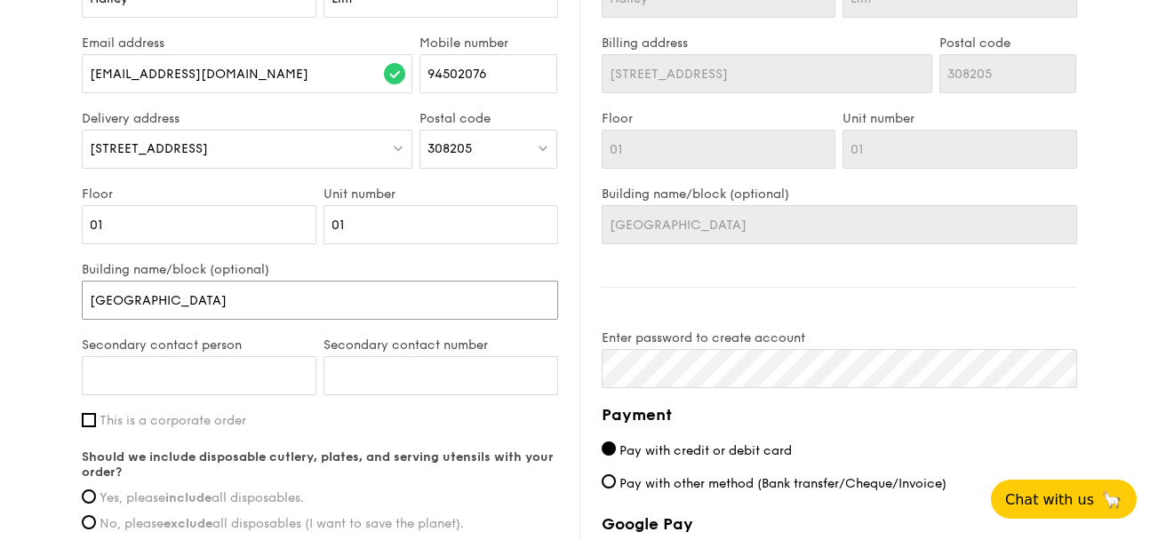
type input "Main Building R"
type input "Main Building Re"
type input "Main Building Rec"
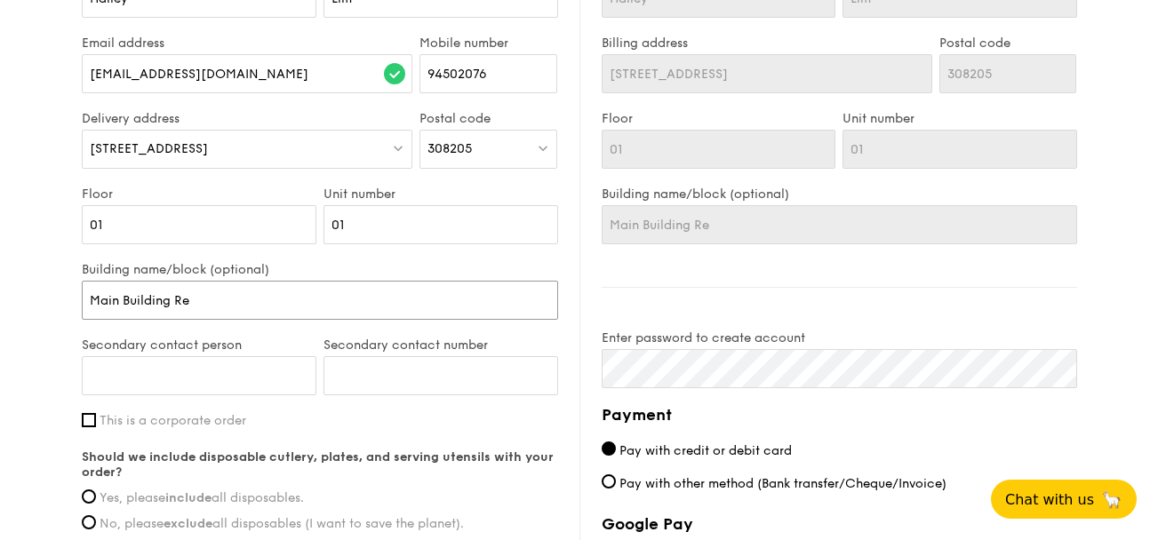
type input "Main Building Rec"
type input "Main Building Recp"
type input "Main Building Rec"
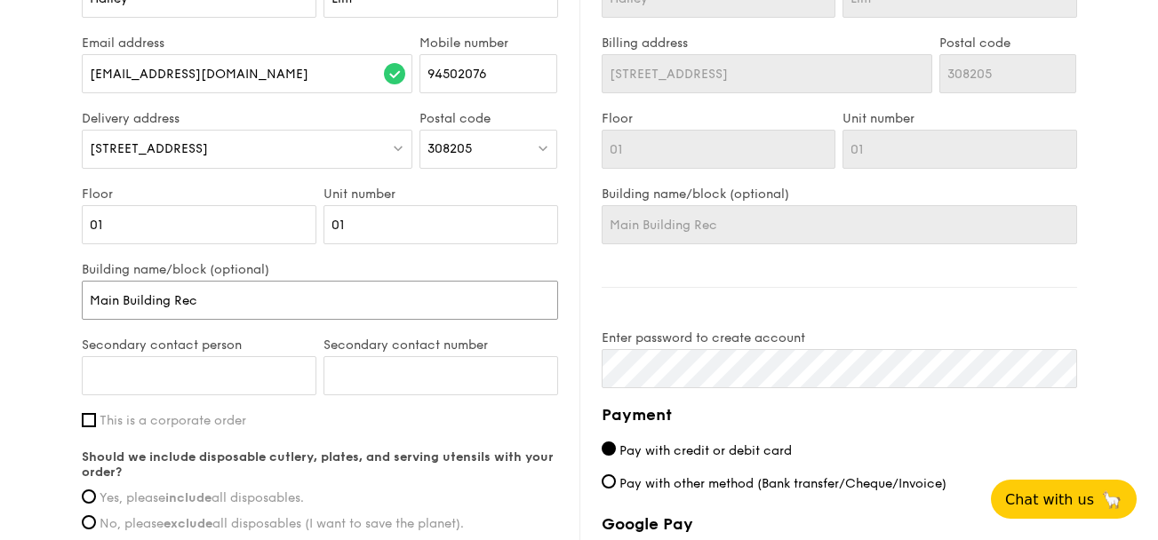
type input "Main Building Rece"
type input "Main Building Recep"
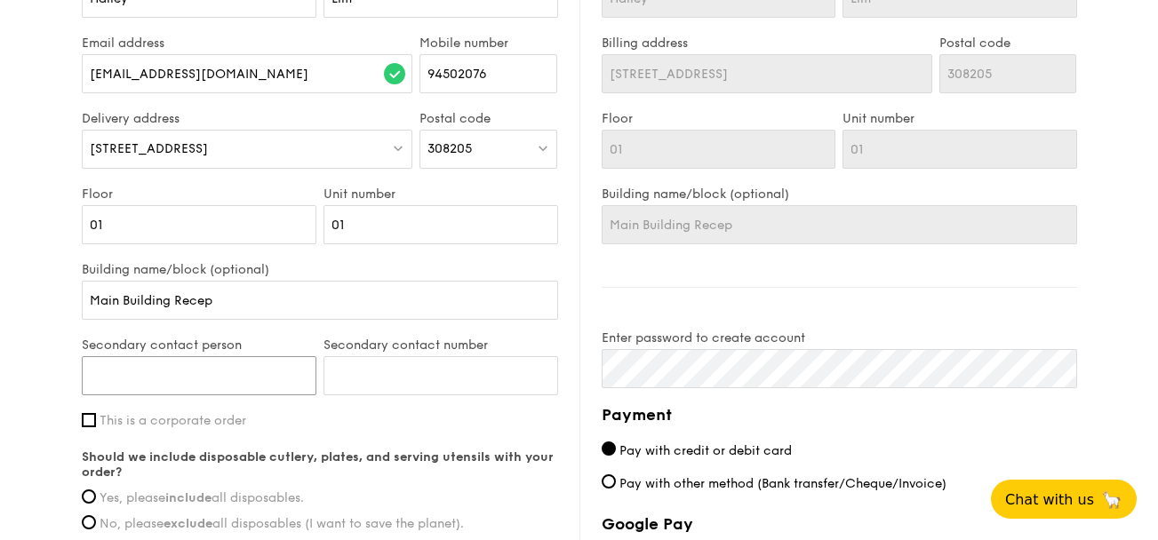
click at [235, 358] on input "Secondary contact person" at bounding box center [199, 375] width 235 height 39
type input "[PERSON_NAME]"
click at [419, 426] on label "This is a corporate order" at bounding box center [320, 420] width 476 height 15
click at [96, 426] on input "This is a corporate order" at bounding box center [89, 420] width 14 height 14
checkbox input "true"
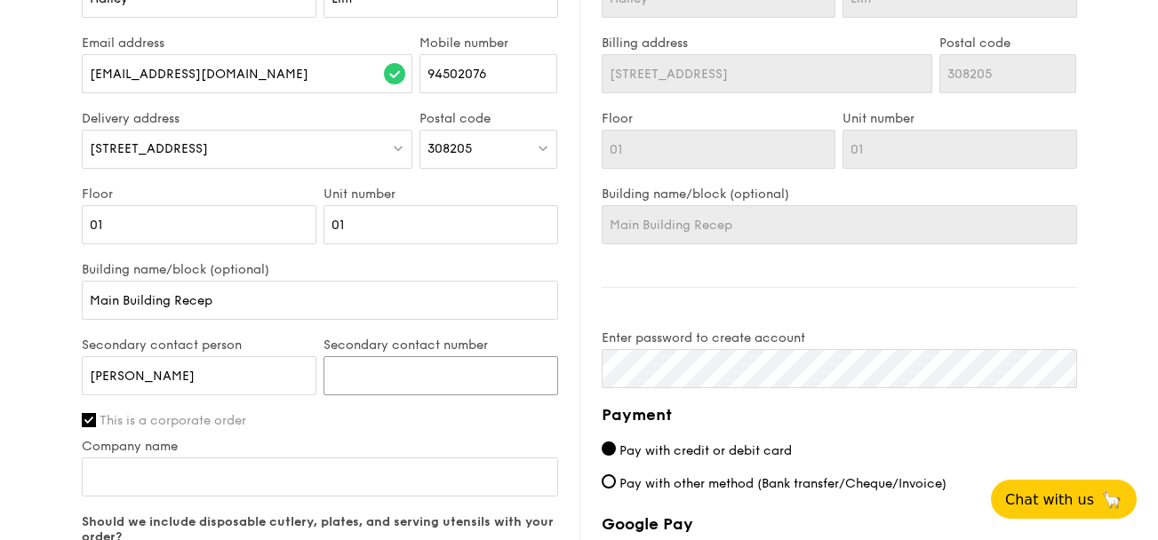
click at [502, 367] on input "Secondary contact number" at bounding box center [440, 375] width 235 height 39
type input "86112698"
click at [350, 438] on div "First name Hailey Last name Lim Email address hailey.lim.hui.ling@nhghealth.com…" at bounding box center [320, 342] width 476 height 764
click at [346, 474] on input "Company name" at bounding box center [320, 477] width 476 height 39
click at [59, 448] on div "1 - Select menu 2 - Select items 3 - Check out Regulars Serving time: Sep 24, 2…" at bounding box center [579, 3] width 1158 height 1688
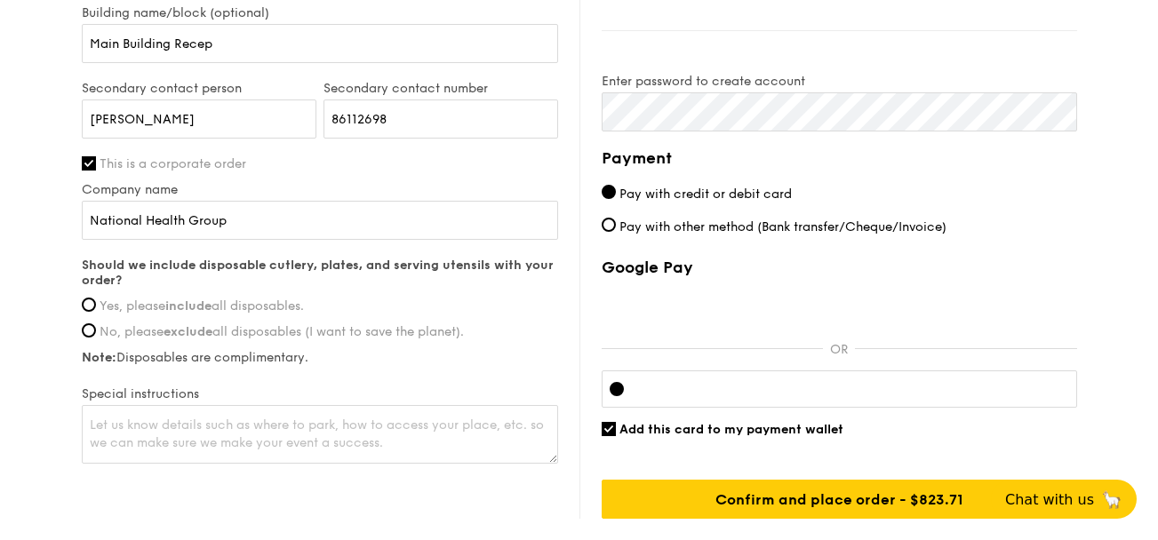
scroll to position [1099, 0]
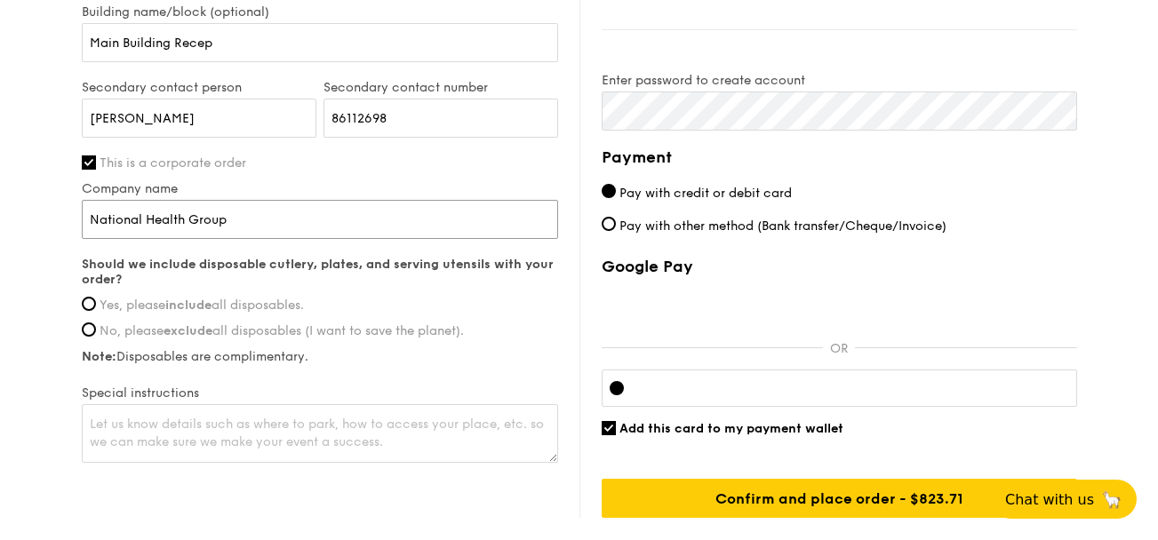
click at [183, 218] on input "National Health Group" at bounding box center [320, 219] width 476 height 39
click at [327, 227] on input "National Healthcare Group" at bounding box center [320, 219] width 476 height 39
type input "National Healthcare Group Pte Ltd"
click at [258, 310] on span "Yes, please include all disposables." at bounding box center [202, 305] width 204 height 15
click at [96, 310] on input "Yes, please include all disposables." at bounding box center [89, 304] width 14 height 14
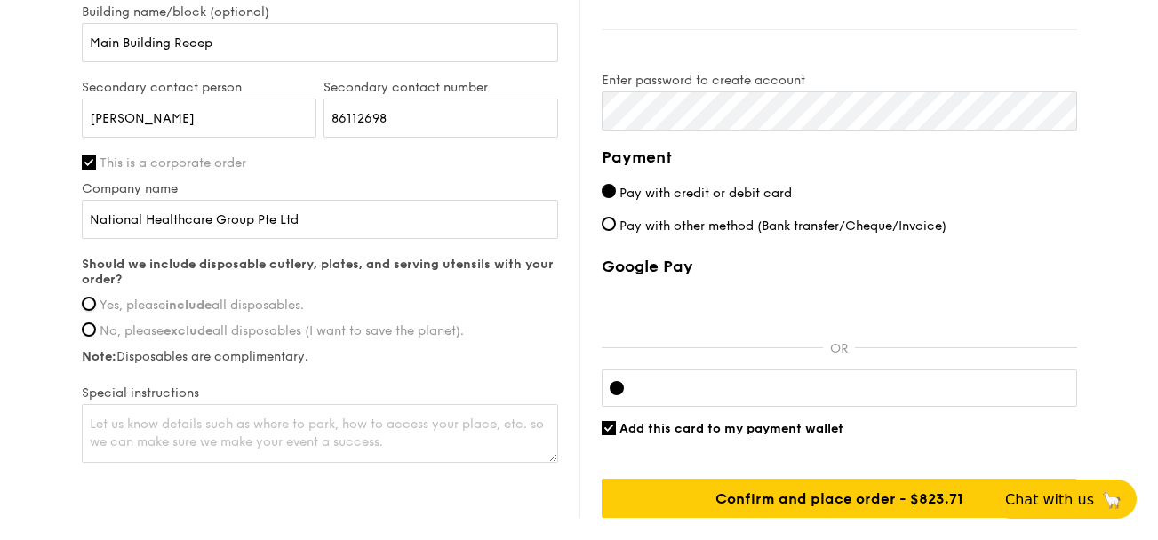
radio input "true"
click at [276, 492] on div "Delivery information Already have an account? Log in here . First name Hailey L…" at bounding box center [579, 82] width 995 height 871
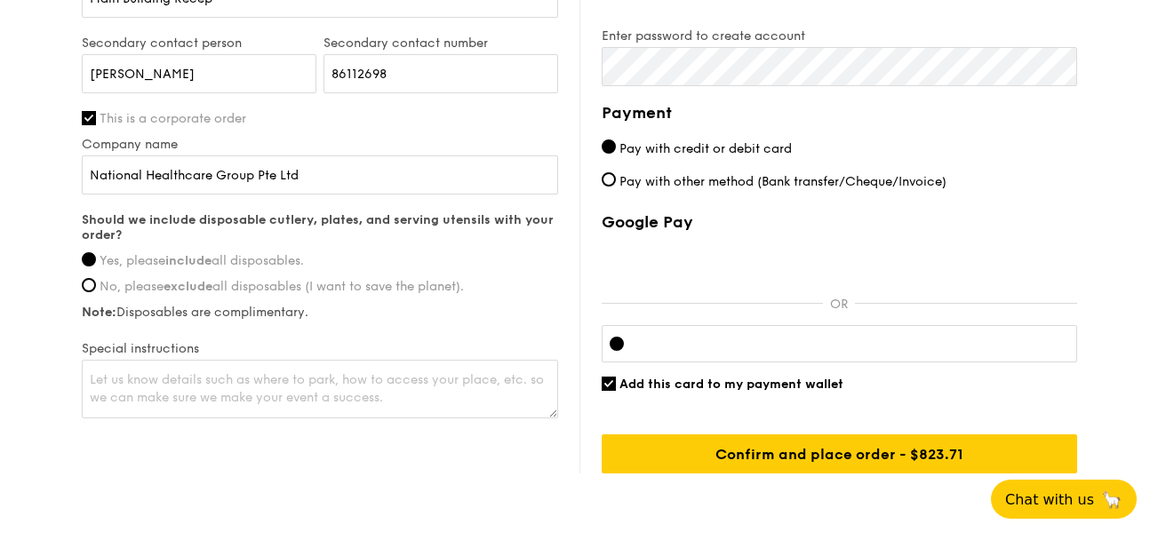
scroll to position [1148, 0]
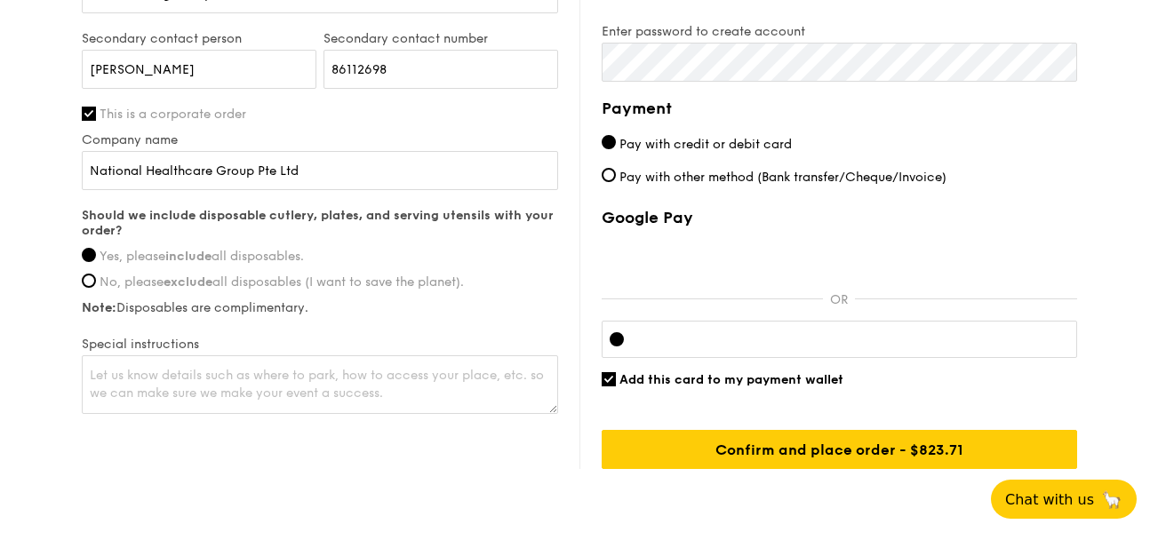
click at [796, 331] on div at bounding box center [839, 339] width 475 height 37
click at [612, 378] on input "Add this card to my payment wallet" at bounding box center [609, 379] width 14 height 14
checkbox input "false"
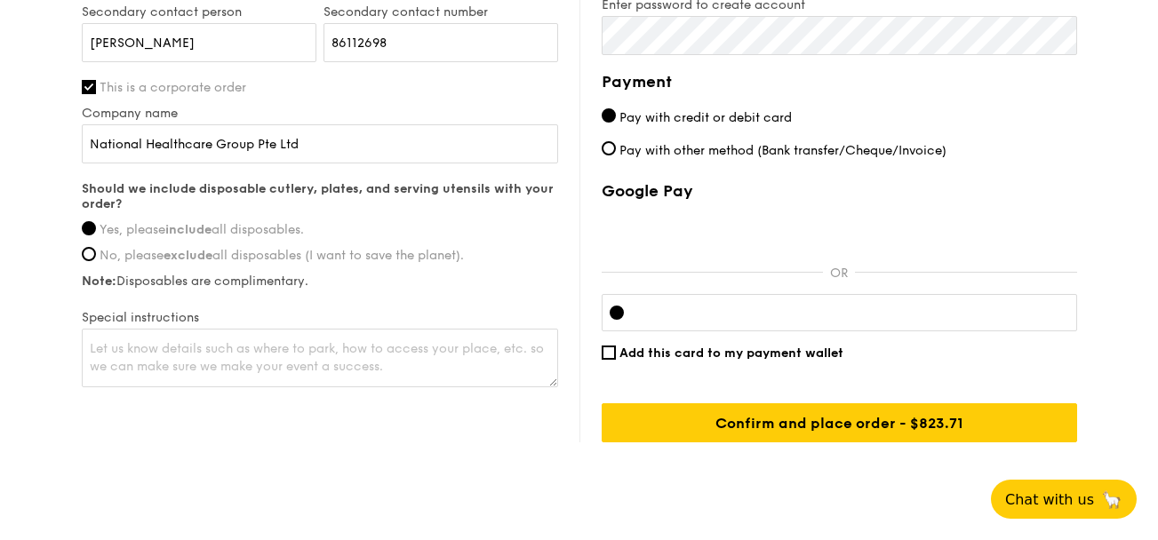
scroll to position [1219, 0]
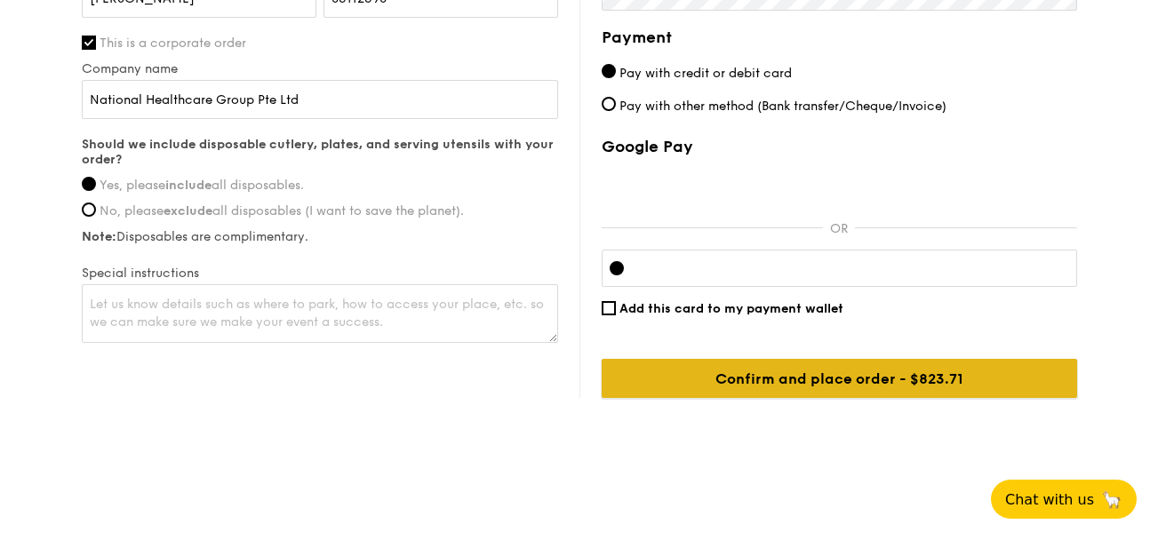
click at [987, 388] on input "Confirm and place order - $823.71" at bounding box center [839, 378] width 475 height 39
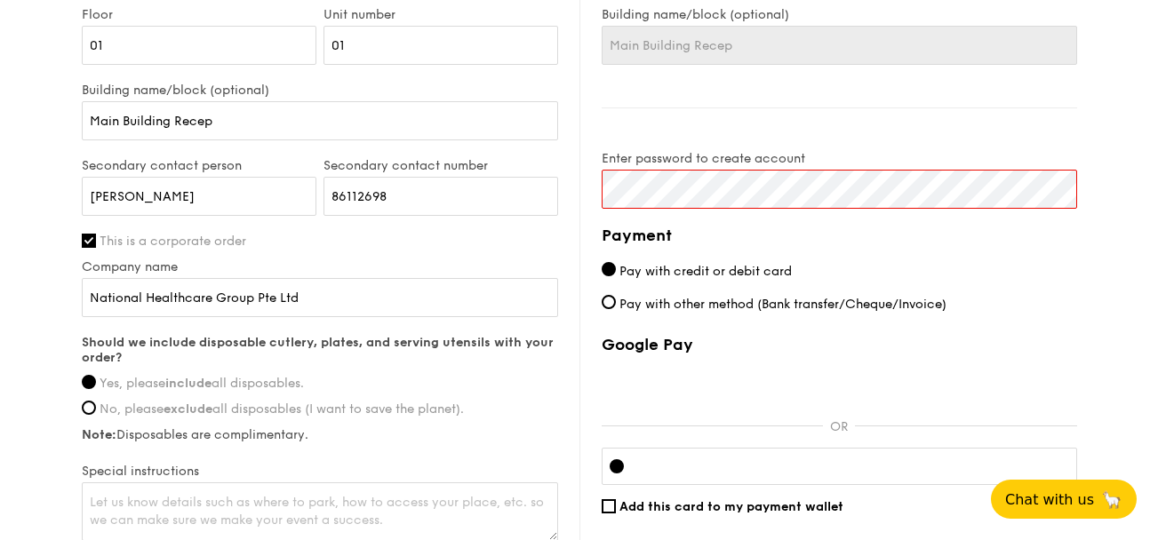
scroll to position [1016, 0]
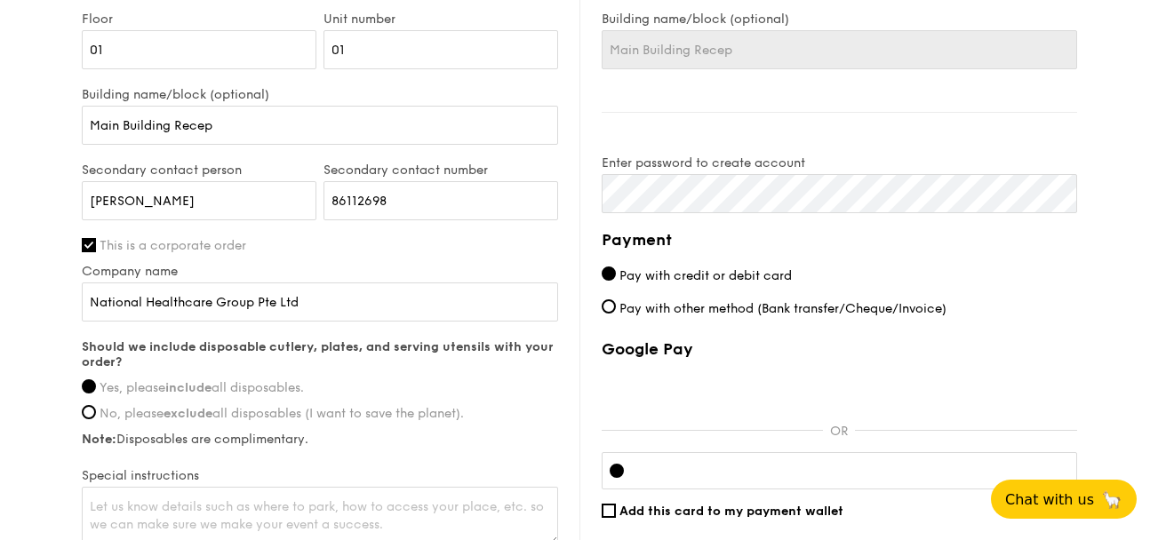
click at [949, 248] on h4 "Payment" at bounding box center [839, 239] width 475 height 25
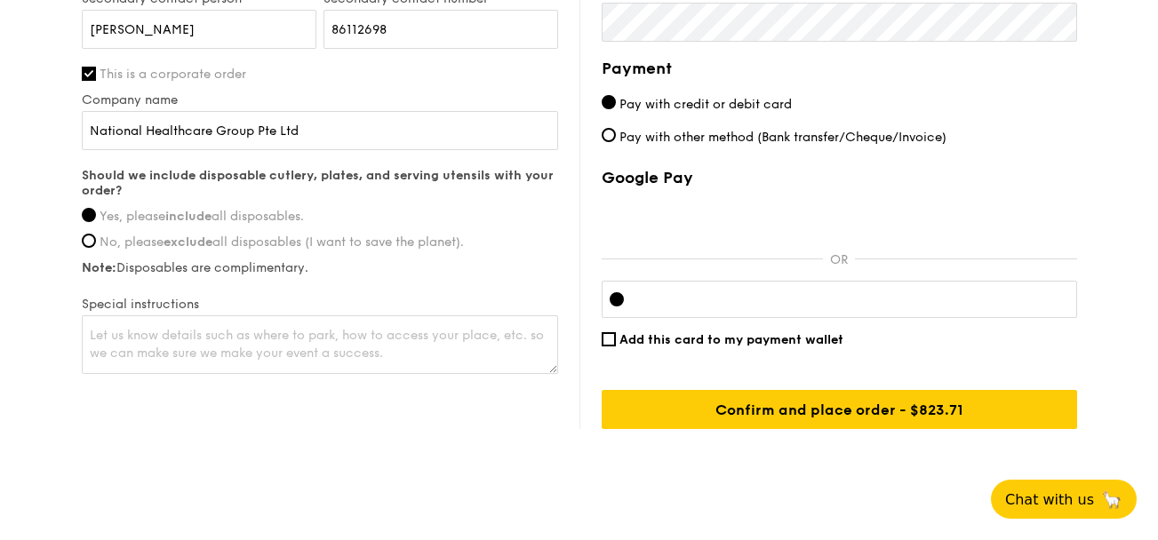
scroll to position [1219, 0]
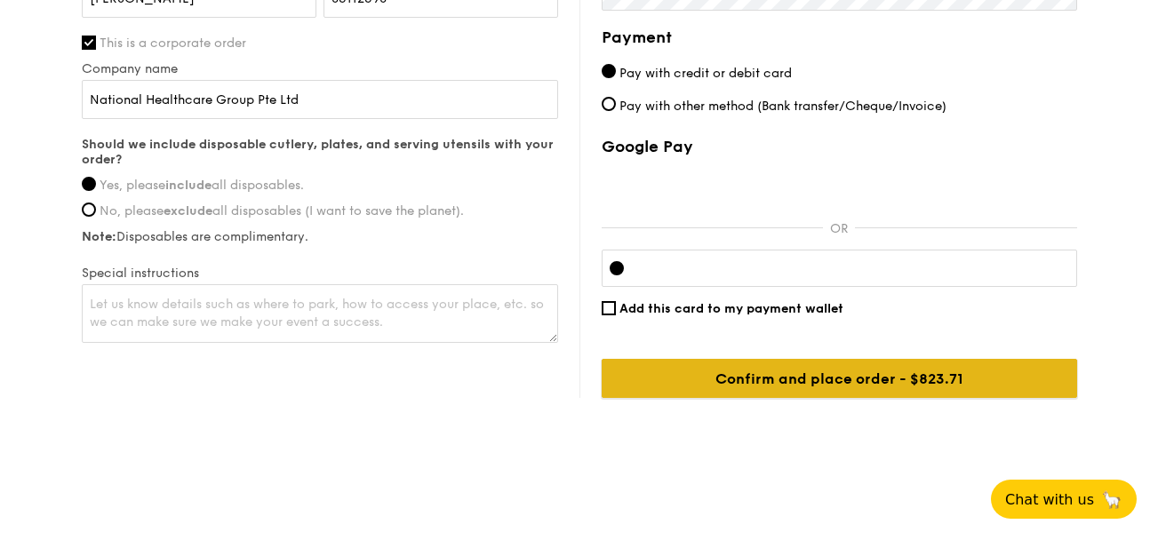
click at [951, 377] on input "Confirm and place order - $823.71" at bounding box center [839, 378] width 475 height 39
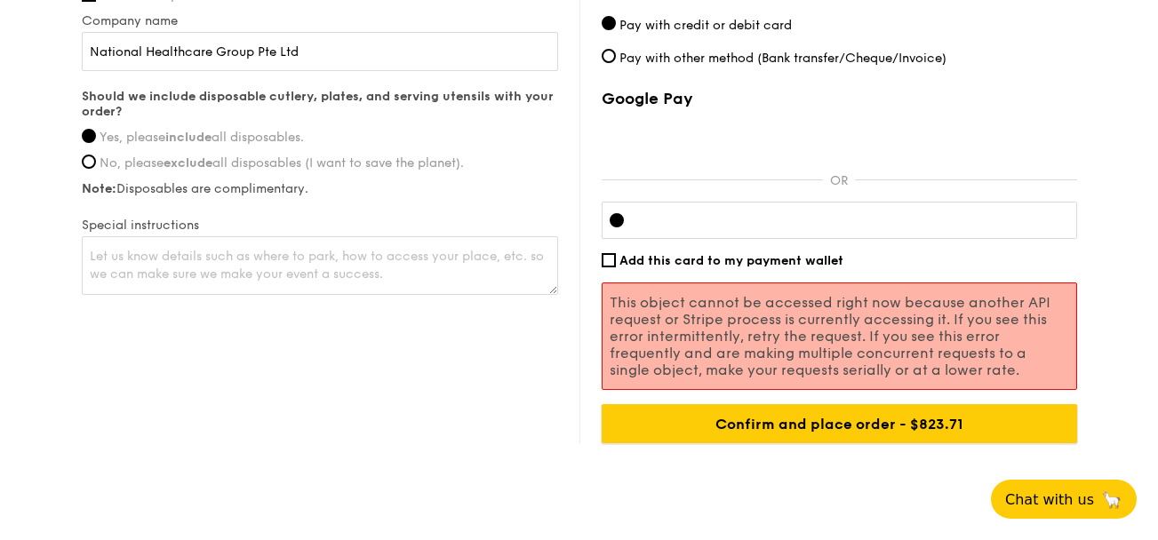
scroll to position [1271, 0]
